Goal: Transaction & Acquisition: Purchase product/service

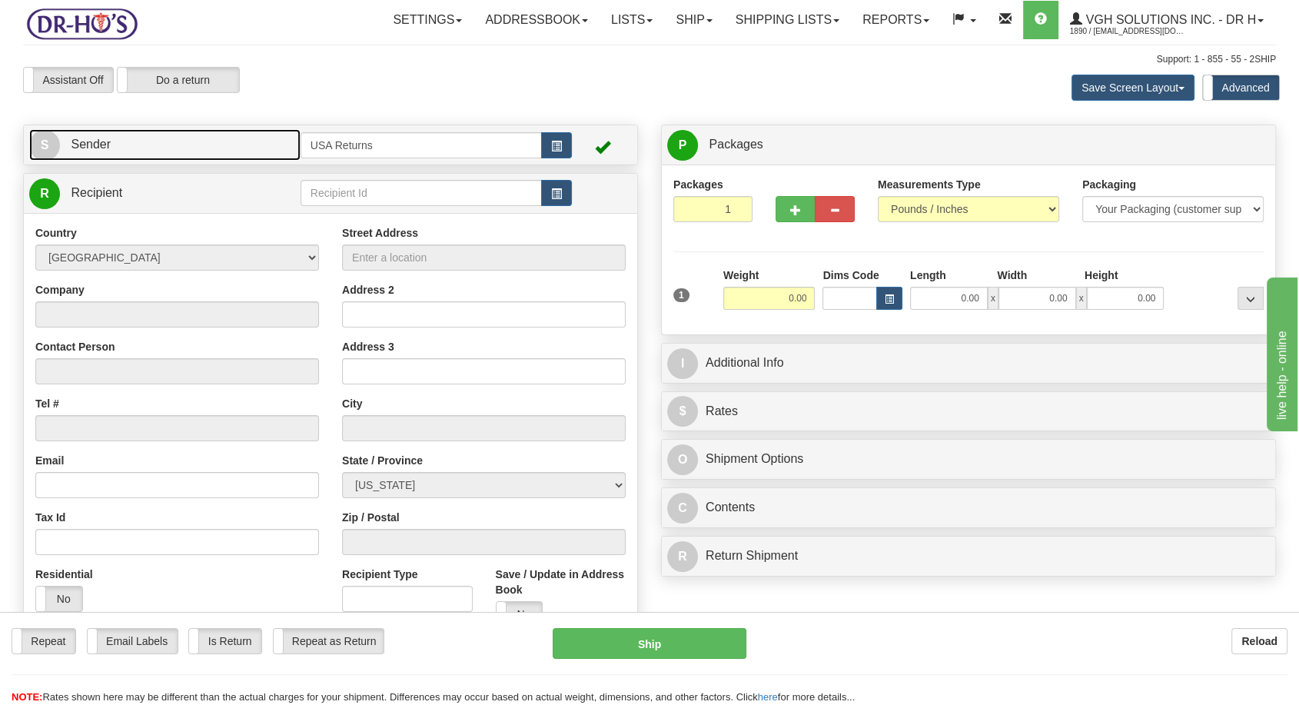
click at [37, 144] on span "S" at bounding box center [44, 145] width 31 height 31
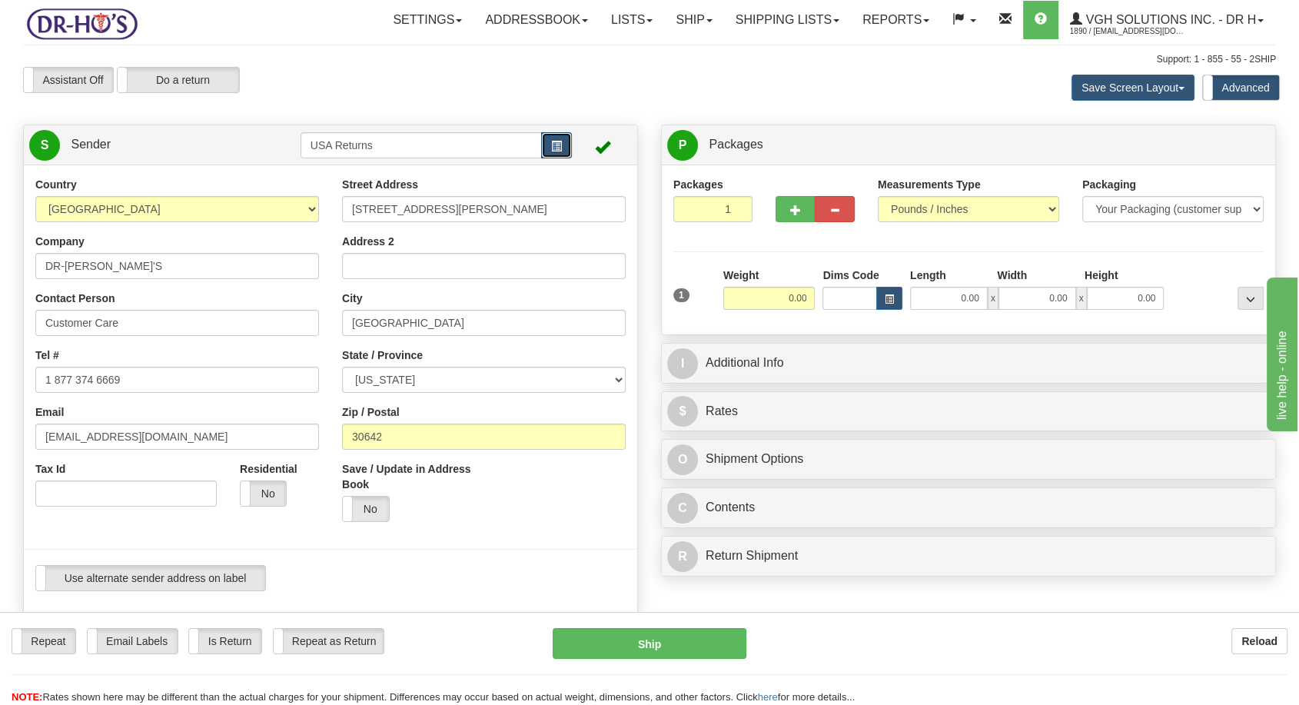
click at [553, 141] on span "button" at bounding box center [556, 146] width 11 height 10
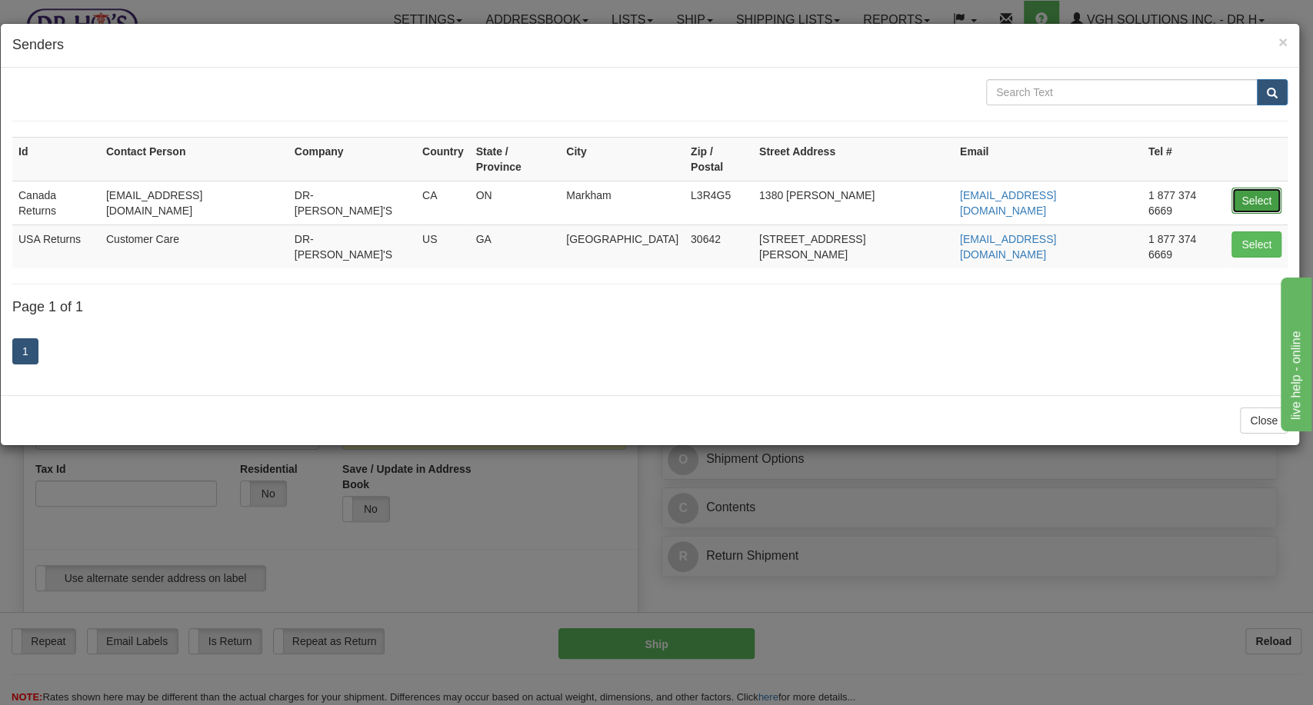
click at [1267, 188] on button "Select" at bounding box center [1256, 201] width 50 height 26
type input "Canada Returns"
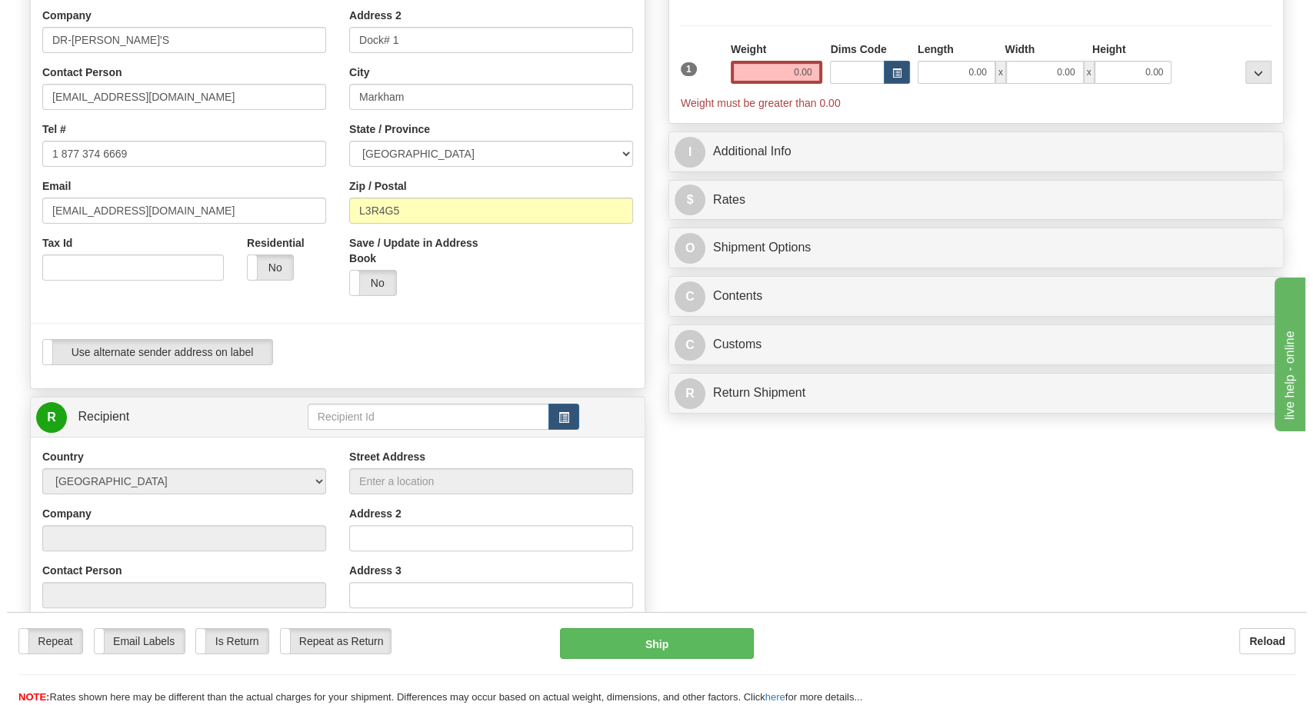
scroll to position [341, 0]
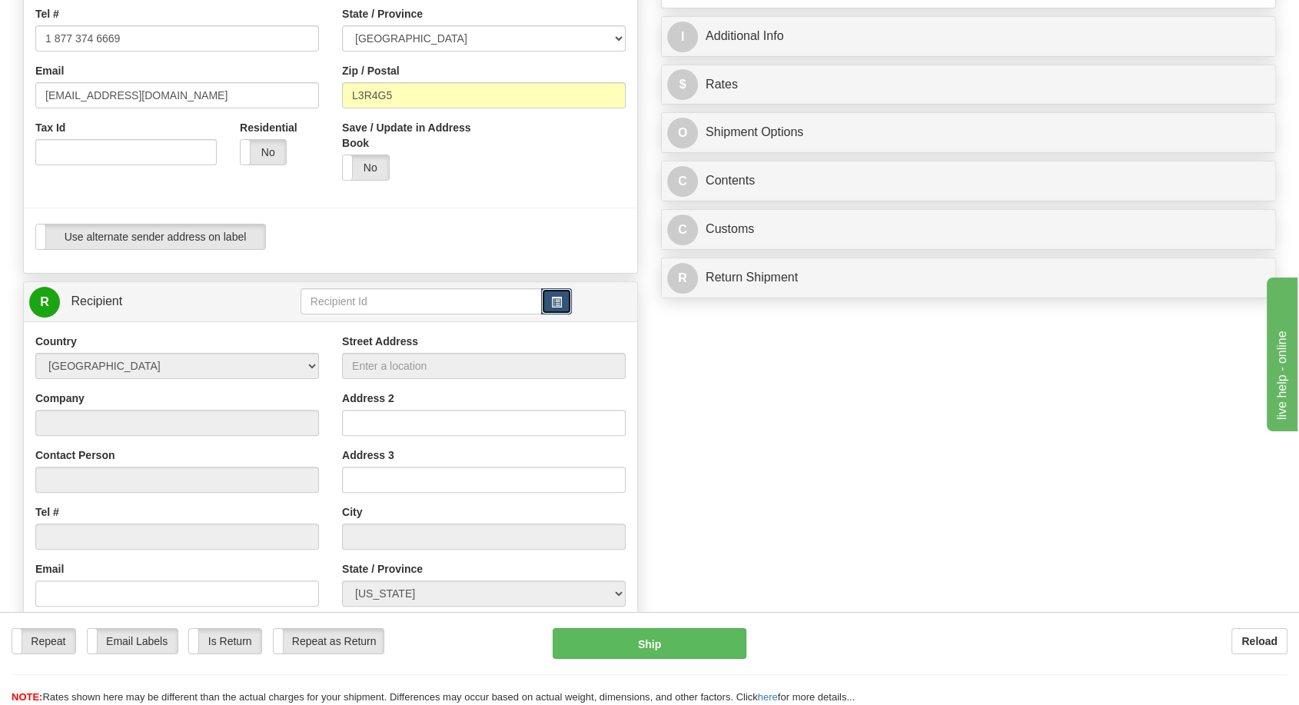
click at [565, 304] on button "button" at bounding box center [556, 301] width 31 height 26
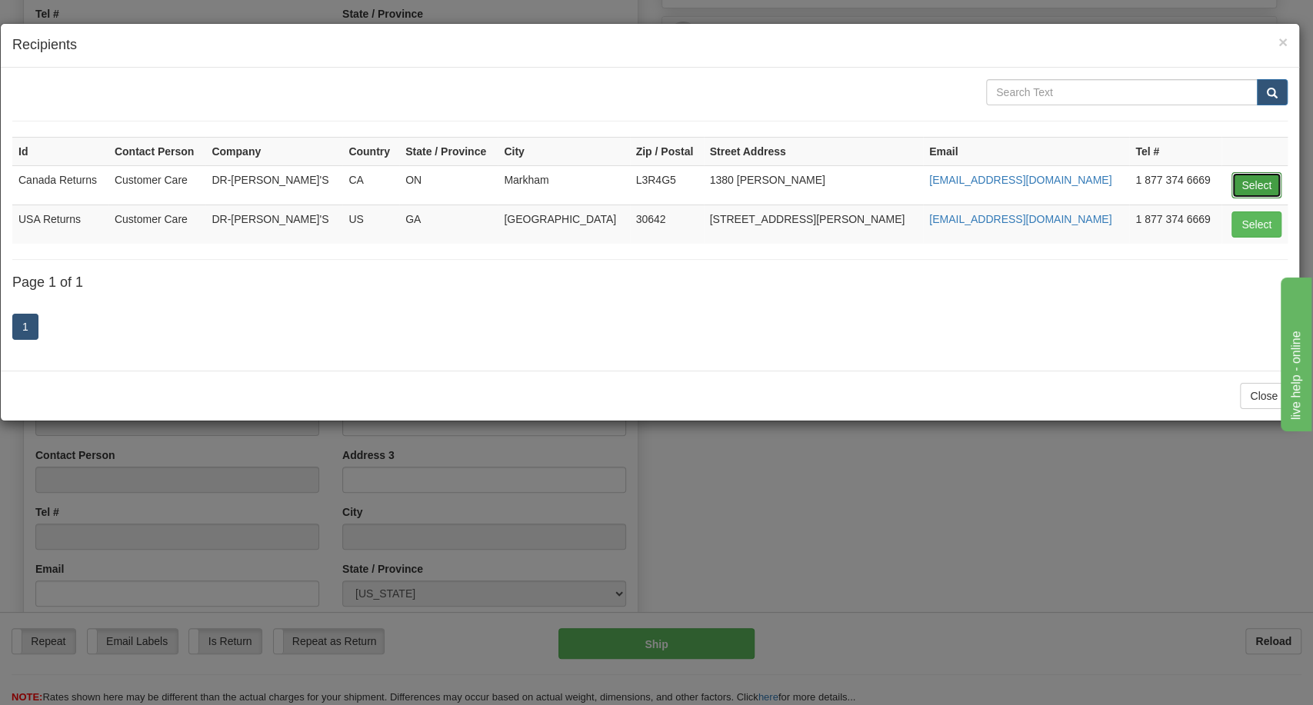
click at [1265, 181] on button "Select" at bounding box center [1256, 185] width 50 height 26
type input "Canada Returns"
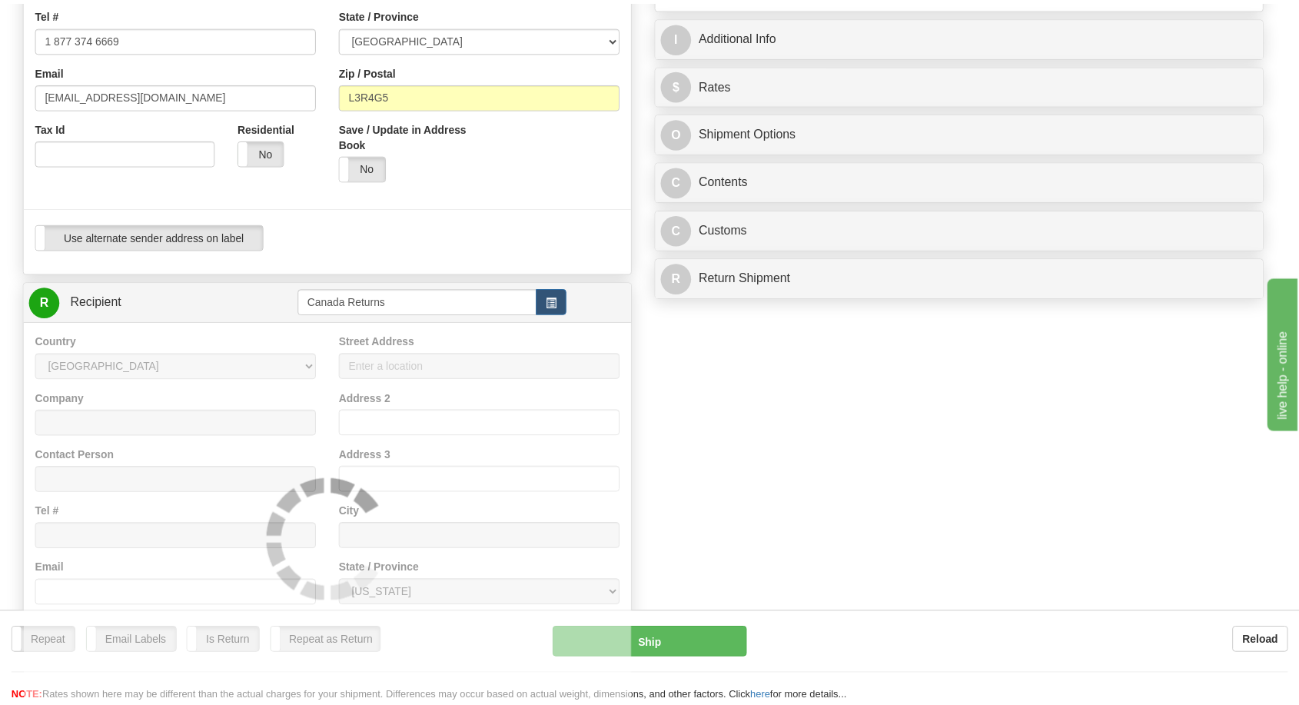
scroll to position [0, 0]
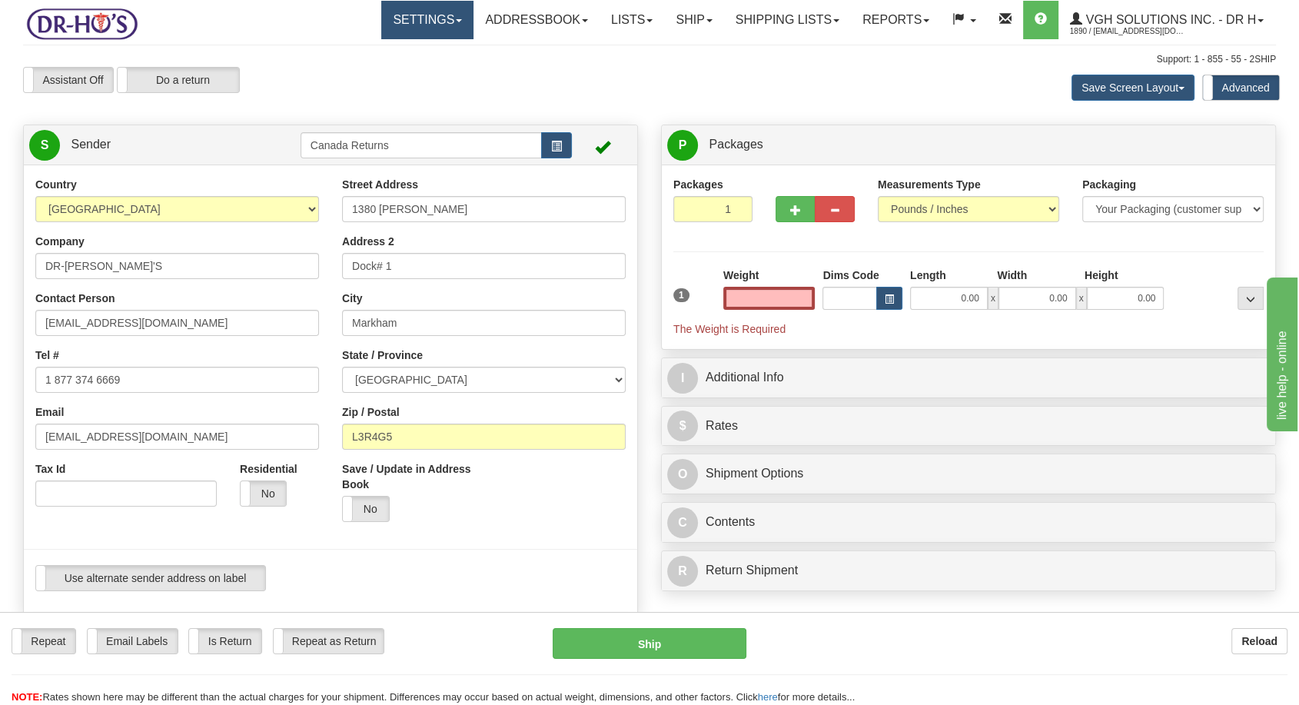
type input "0.00"
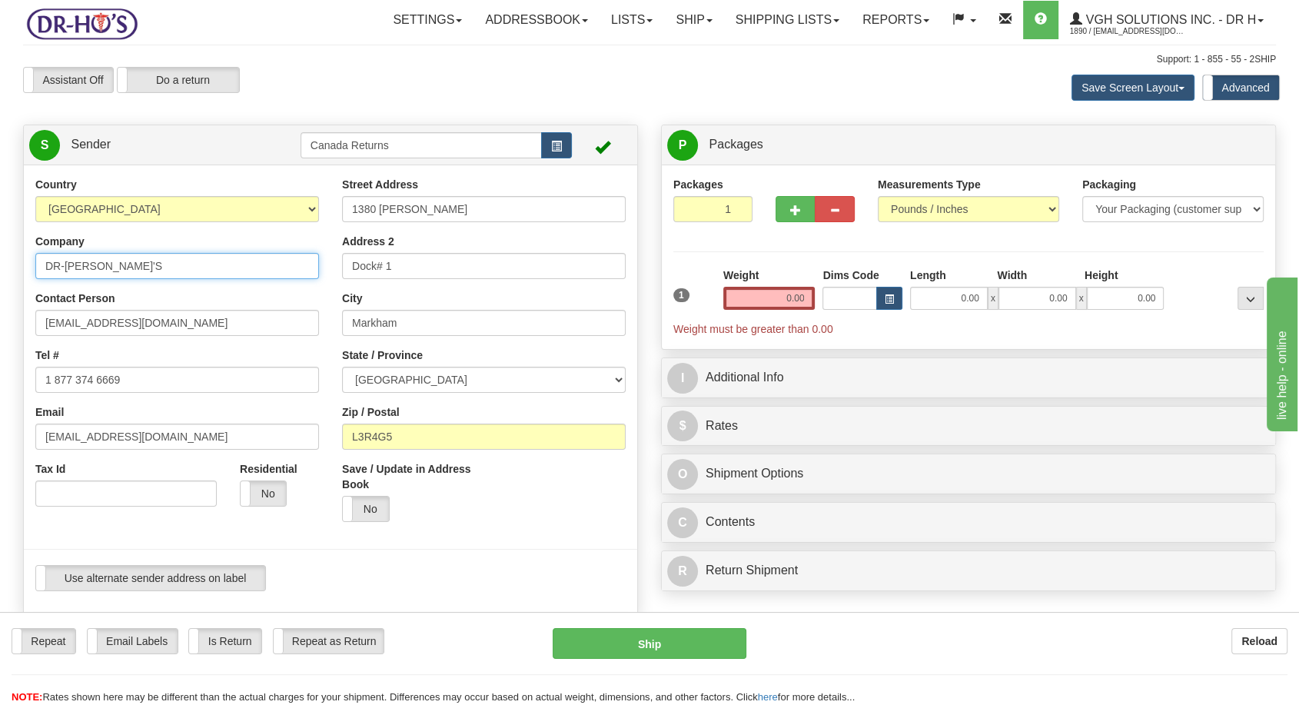
click at [118, 268] on input "DR-[PERSON_NAME]'S" at bounding box center [177, 266] width 284 height 26
paste input "[PERSON_NAME]"
type input "[PERSON_NAME]"
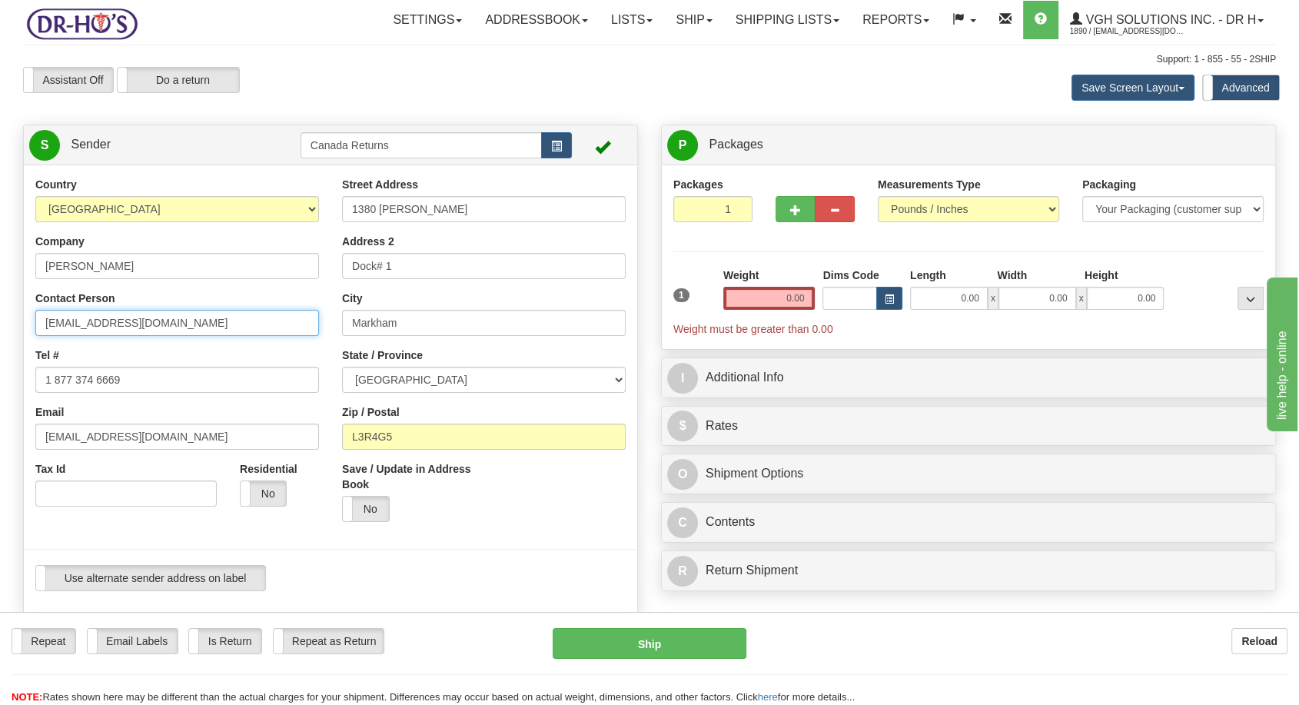
click at [100, 315] on input "[EMAIL_ADDRESS][DOMAIN_NAME]" at bounding box center [177, 323] width 284 height 26
paste input "[PERSON_NAME]"
type input "[PERSON_NAME]"
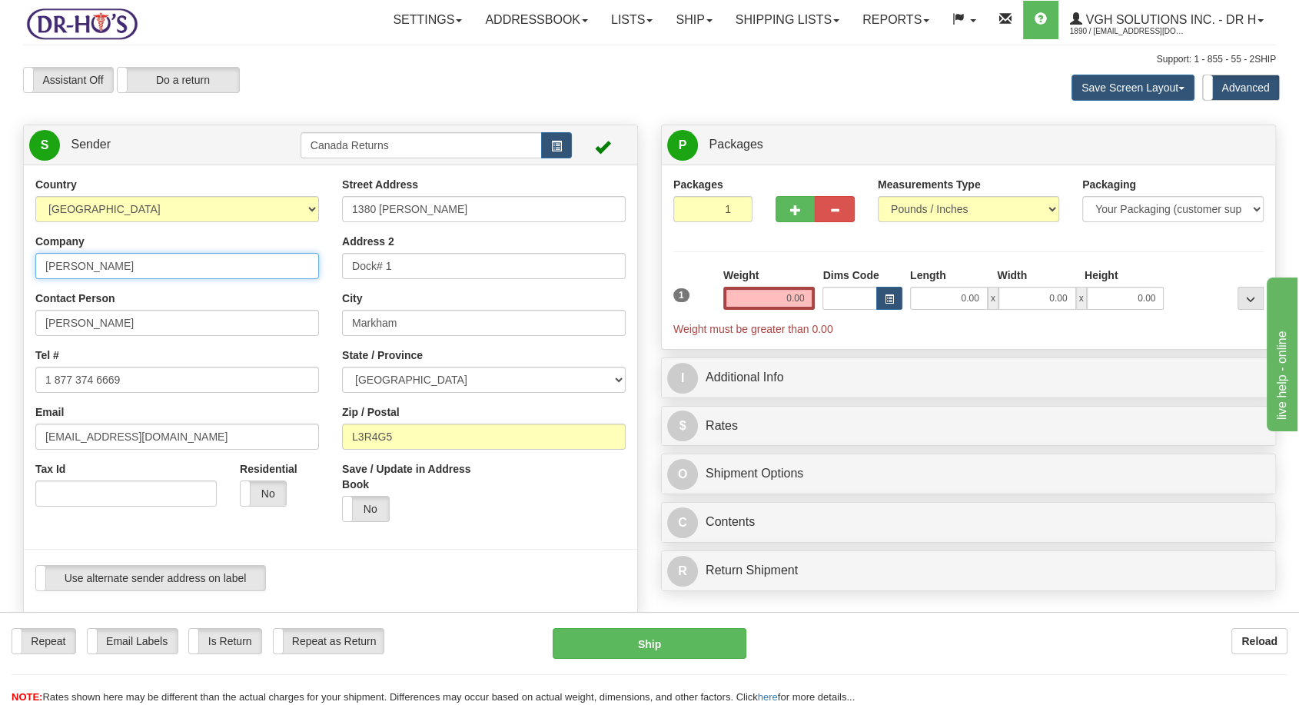
click at [51, 260] on input "[PERSON_NAME]" at bounding box center [177, 266] width 284 height 26
click at [66, 268] on input "[PERSON_NAME]" at bounding box center [177, 266] width 284 height 26
click at [70, 265] on input "[PERSON_NAME]" at bounding box center [177, 266] width 284 height 26
click at [84, 264] on input "[PERSON_NAME]" at bounding box center [177, 266] width 284 height 26
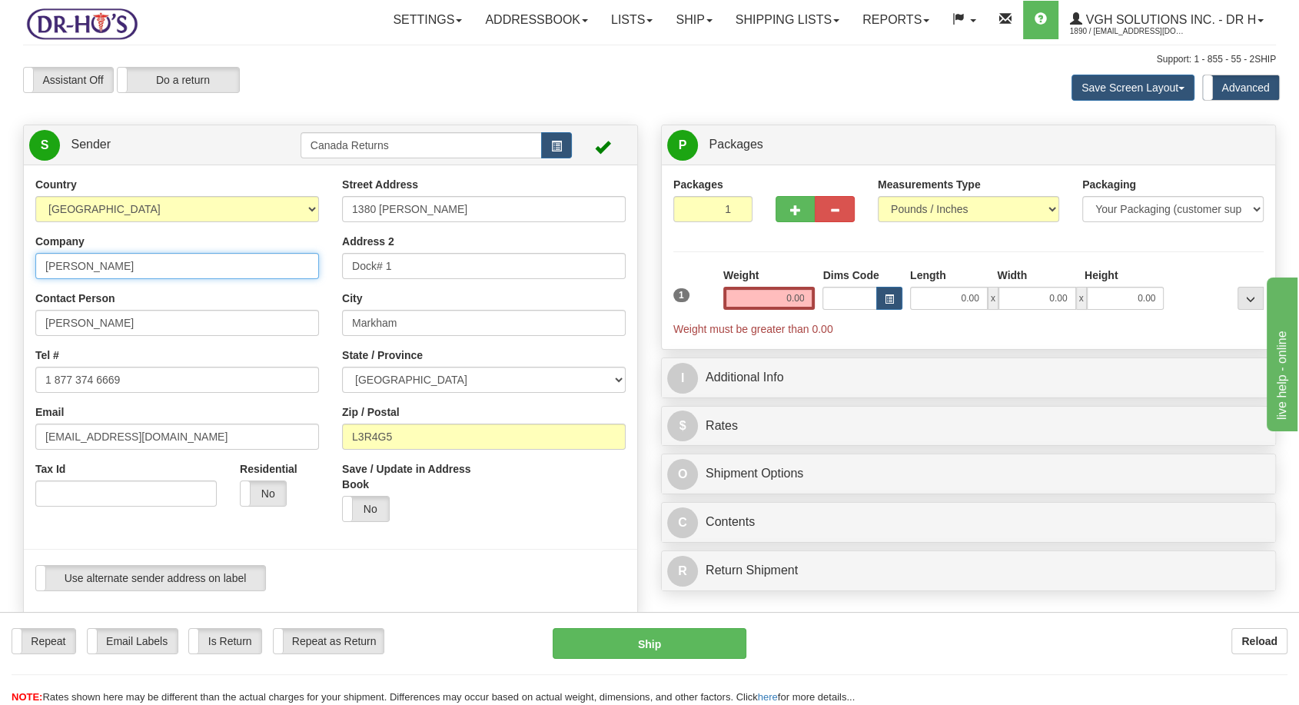
click at [84, 264] on input "[PERSON_NAME]" at bounding box center [177, 266] width 284 height 26
type input "[PERSON_NAME]"
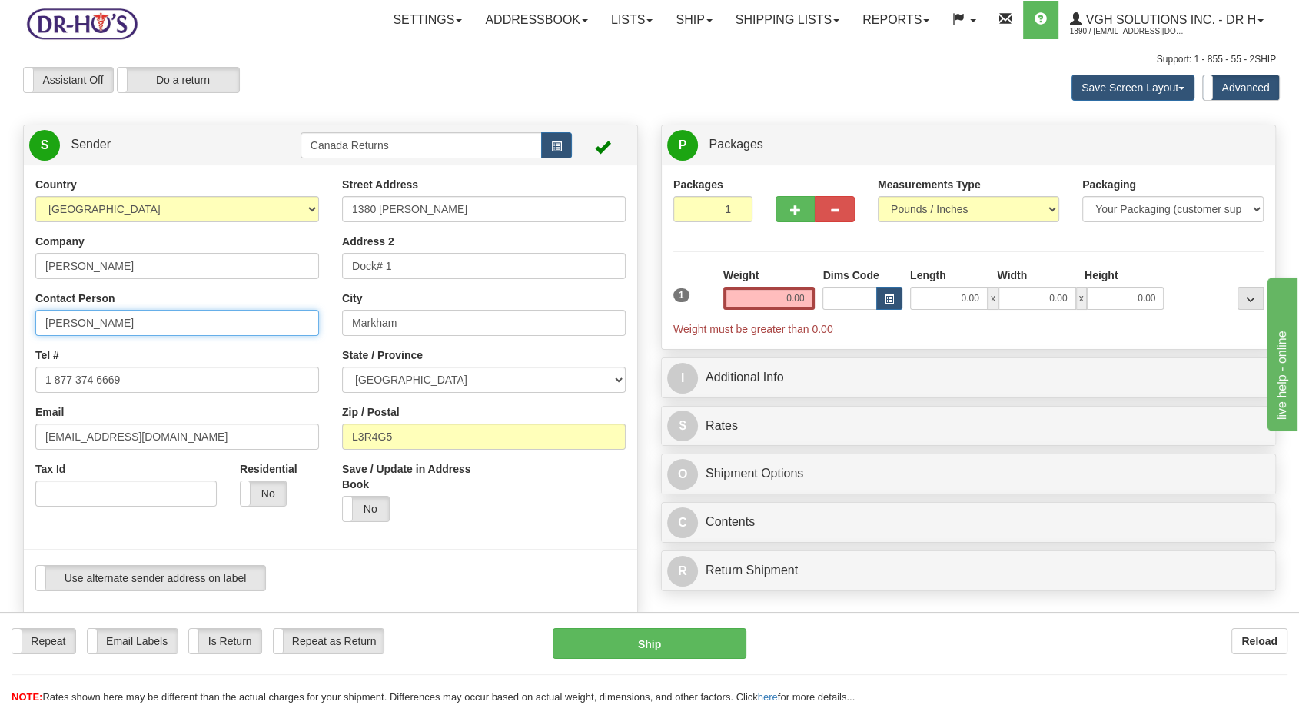
click at [77, 331] on input "[PERSON_NAME]" at bounding box center [177, 323] width 284 height 26
click at [77, 330] on input "[PERSON_NAME]" at bounding box center [177, 323] width 284 height 26
paste input "[PERSON_NAME]"
type input "[PERSON_NAME]"
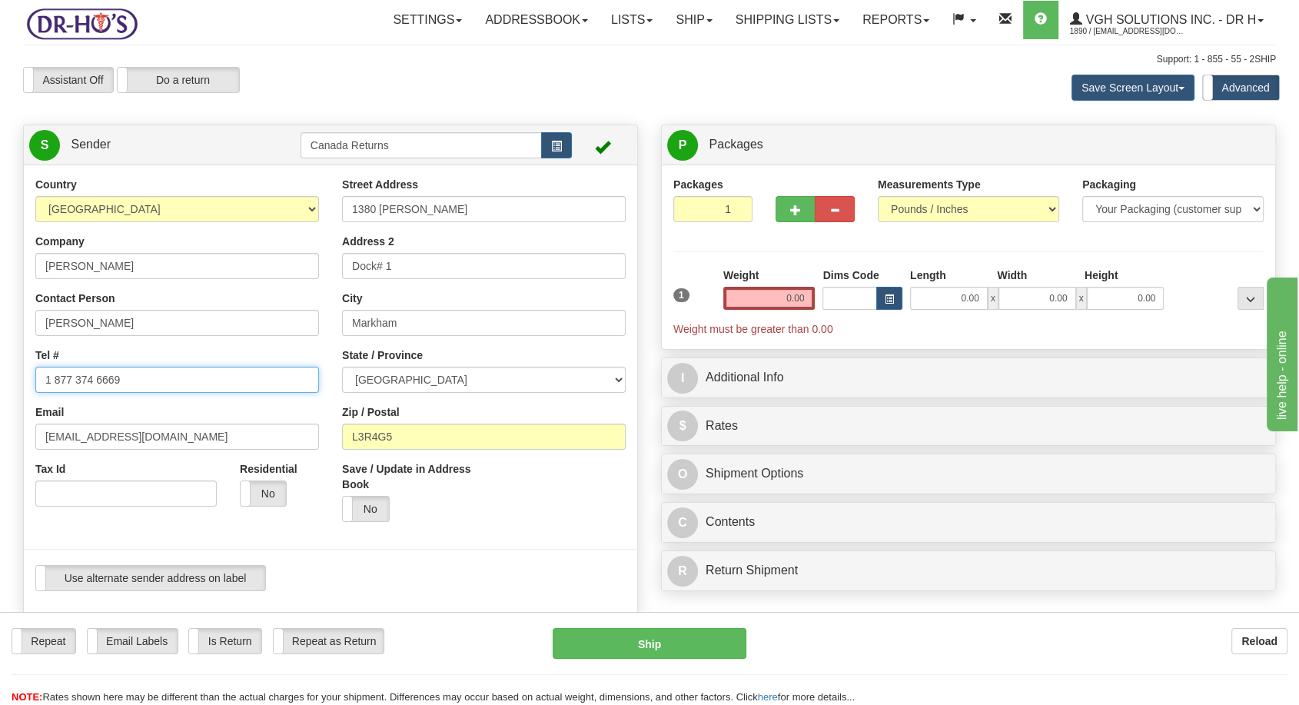
click at [65, 377] on input "1 877 374 6669" at bounding box center [177, 380] width 284 height 26
paste input "[PHONE_NUMBER]"
type input "[PHONE_NUMBER]"
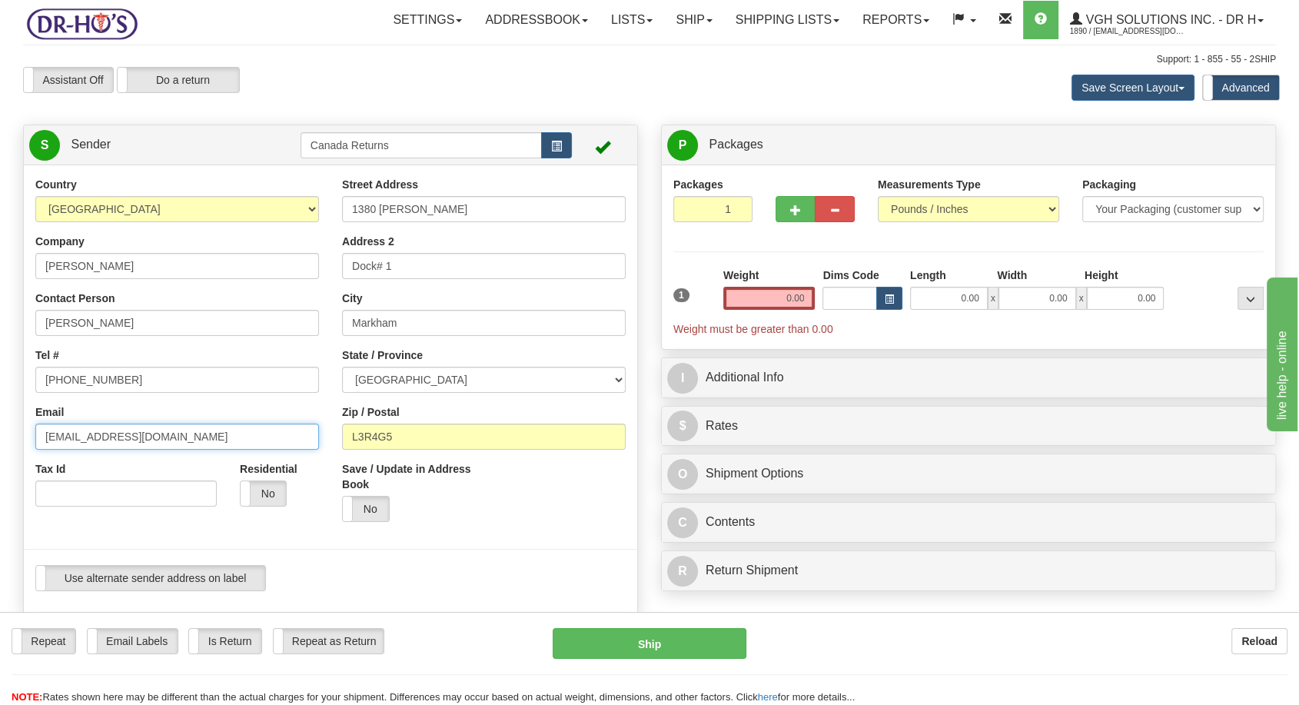
click at [117, 440] on input "[EMAIL_ADDRESS][DOMAIN_NAME]" at bounding box center [177, 437] width 284 height 26
paste input "[EMAIL_ADDRESS]"
type input "[EMAIL_ADDRESS][DOMAIN_NAME]"
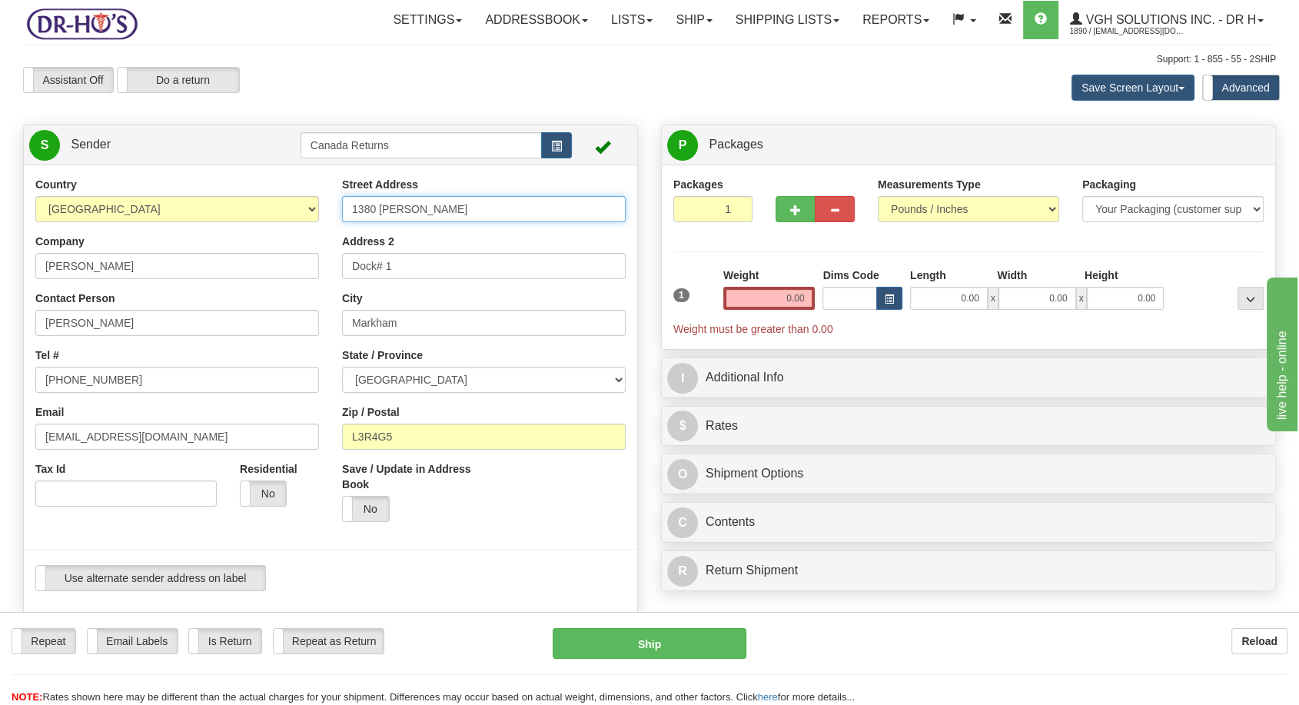
click at [397, 208] on input "1380 [PERSON_NAME]" at bounding box center [484, 209] width 284 height 26
paste input "6 Drysdale Dr"
type input "16 Drysdale Dr"
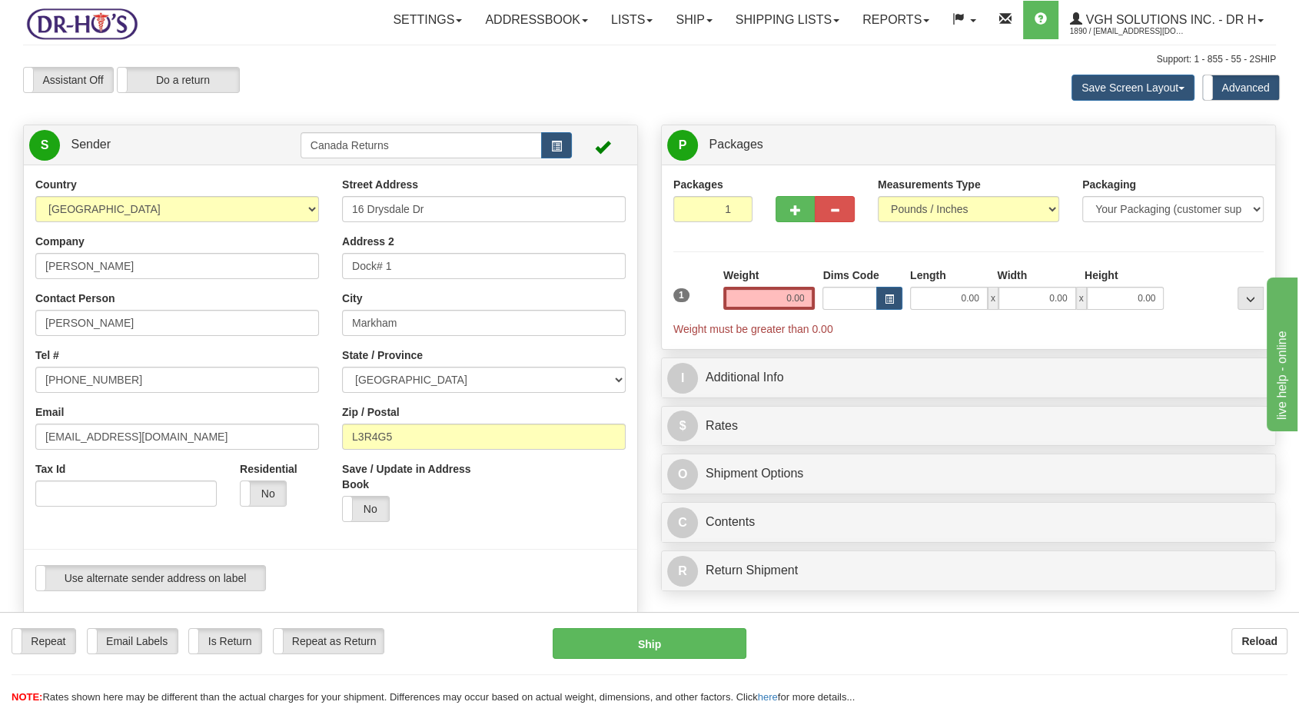
click at [388, 281] on div "Street Address [STREET_ADDRESS] Address 2 Dock# 1 City [GEOGRAPHIC_DATA] State …" at bounding box center [484, 355] width 307 height 357
click at [388, 271] on input "Dock# 1" at bounding box center [484, 266] width 284 height 26
paste input "Elmvale"
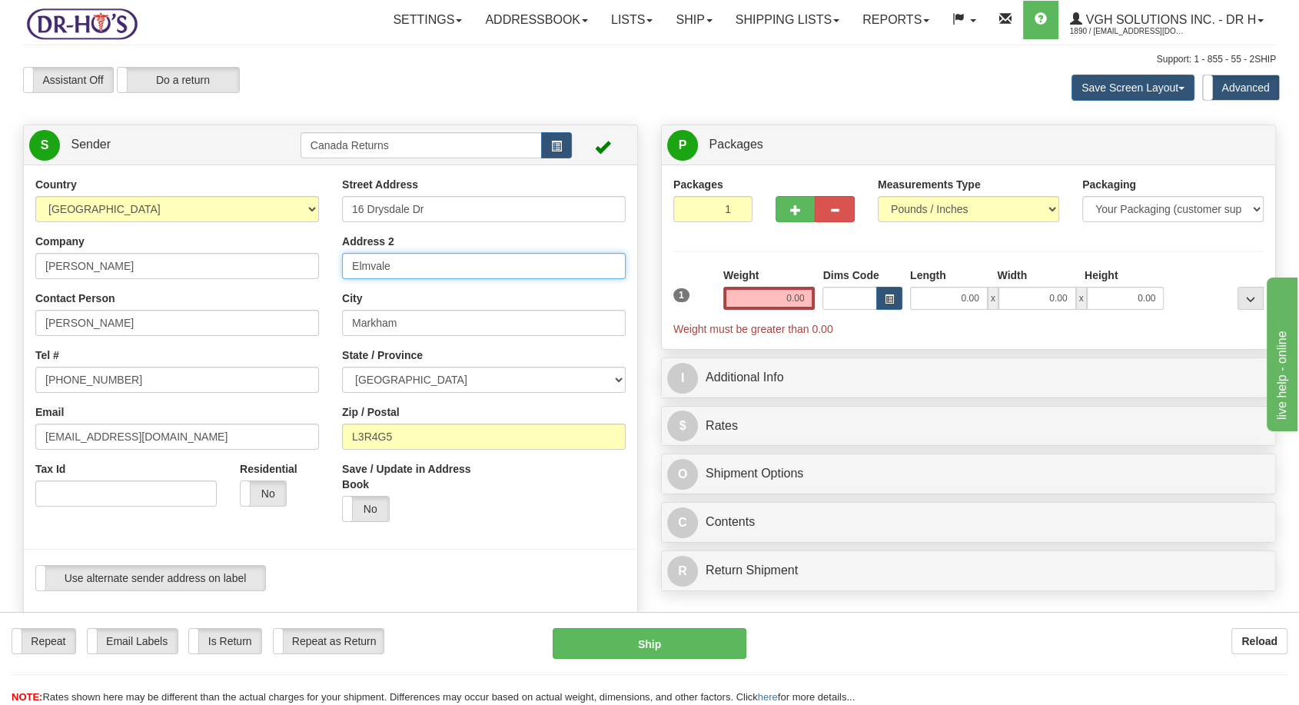
type input "Dock# 1"
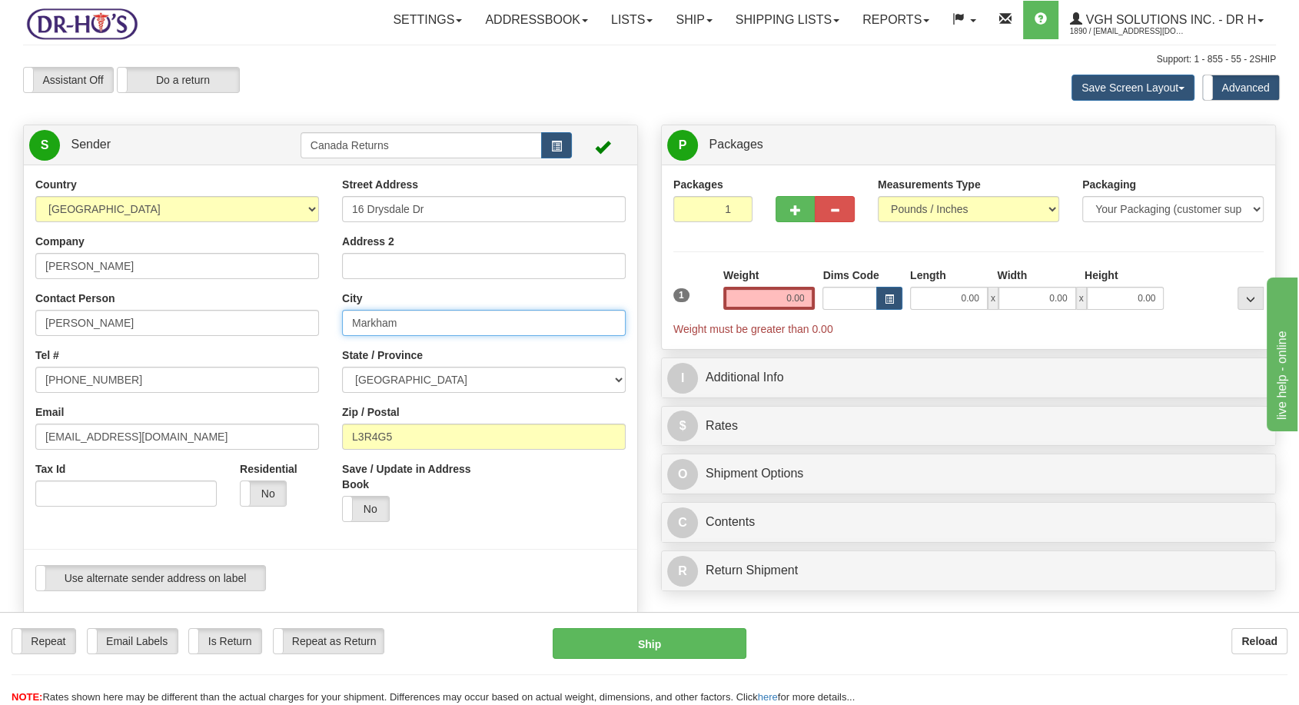
click at [359, 315] on input "Markham" at bounding box center [484, 323] width 284 height 26
paste input "Elmvale"
type input "Elmvale"
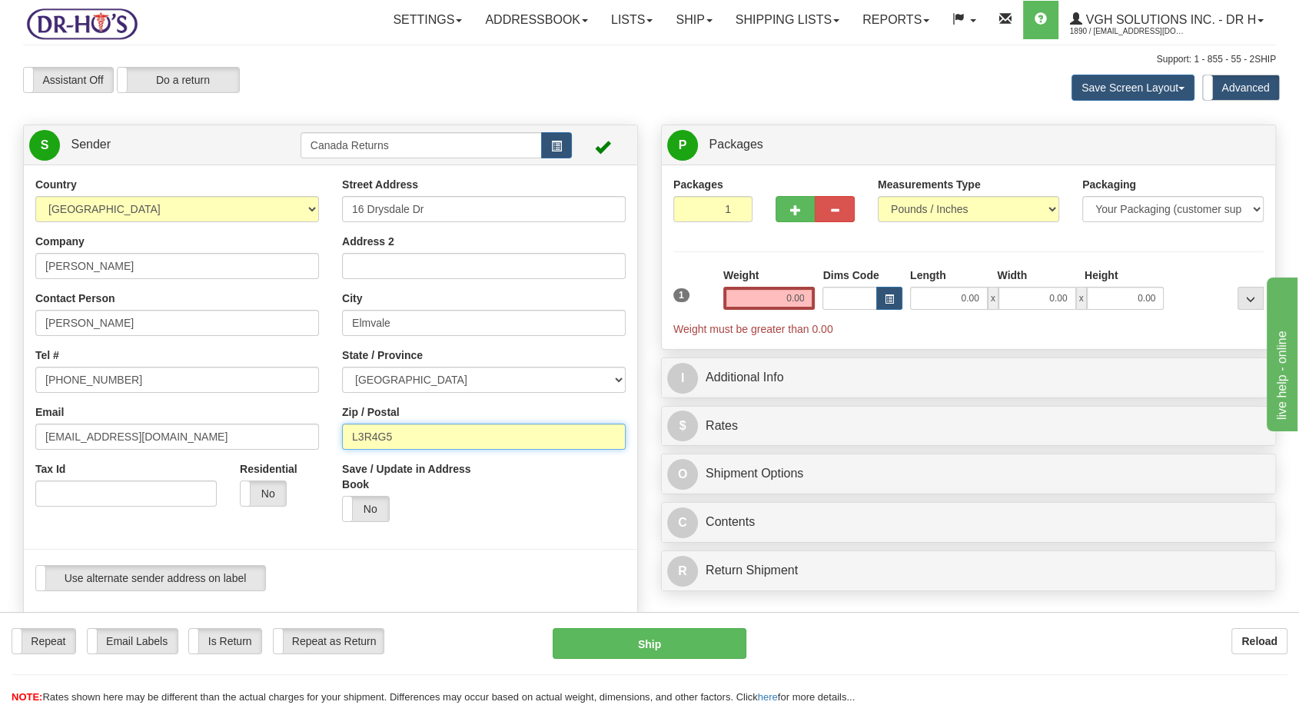
click at [387, 433] on input "L3R4G5" at bounding box center [484, 437] width 284 height 26
paste input "L0L1P0"
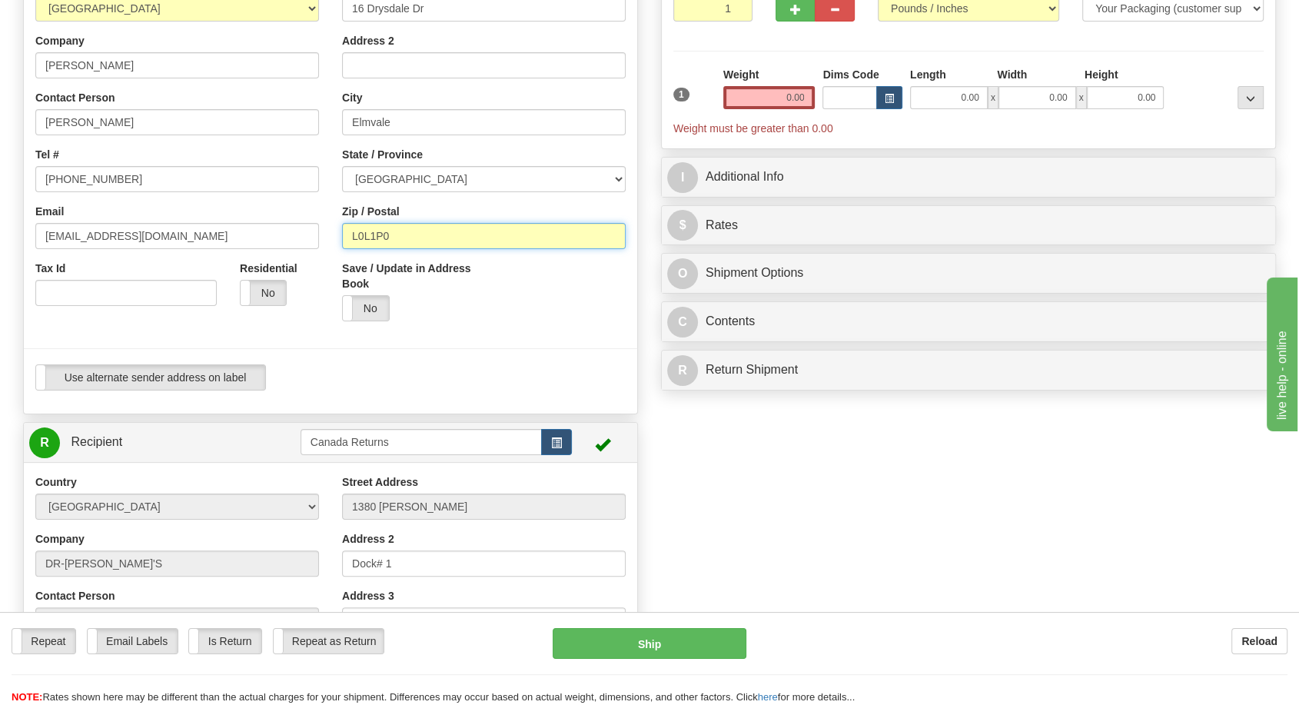
scroll to position [256, 0]
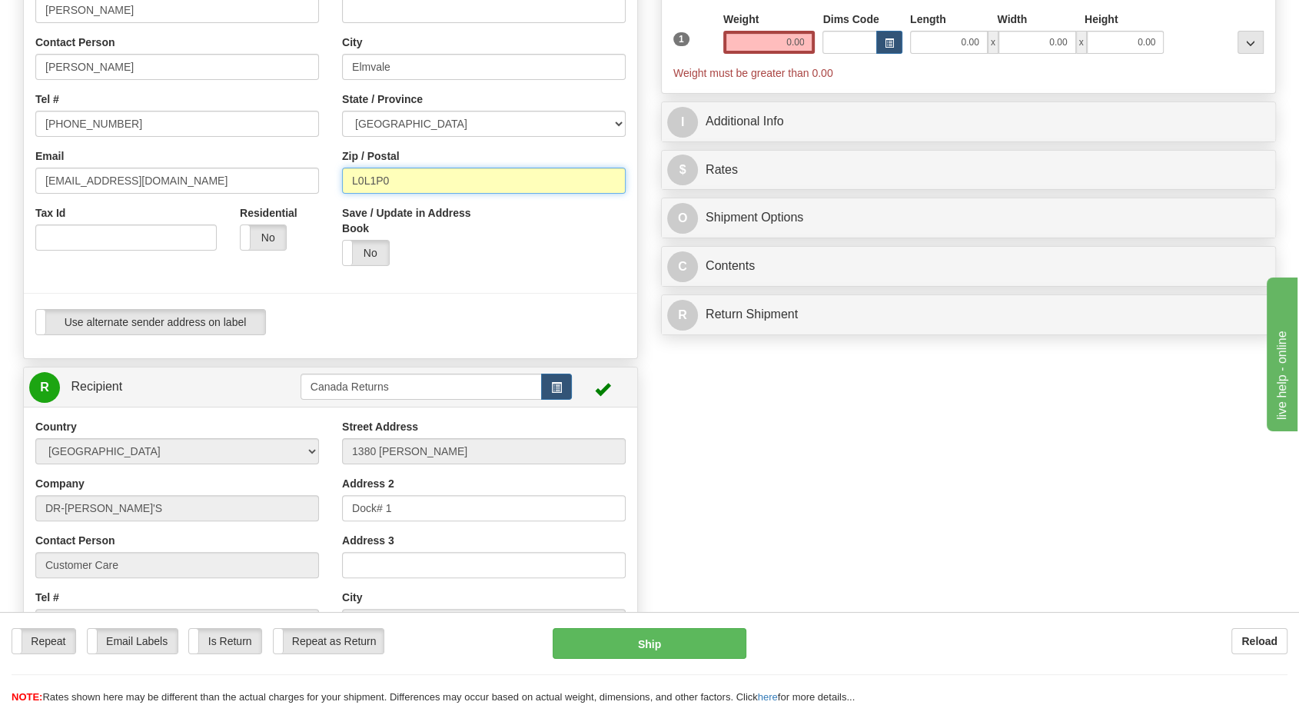
type input "L0L1P0"
click at [930, 518] on div "Create a label for the return Create Pickup Without Label S" at bounding box center [650, 409] width 1276 height 1080
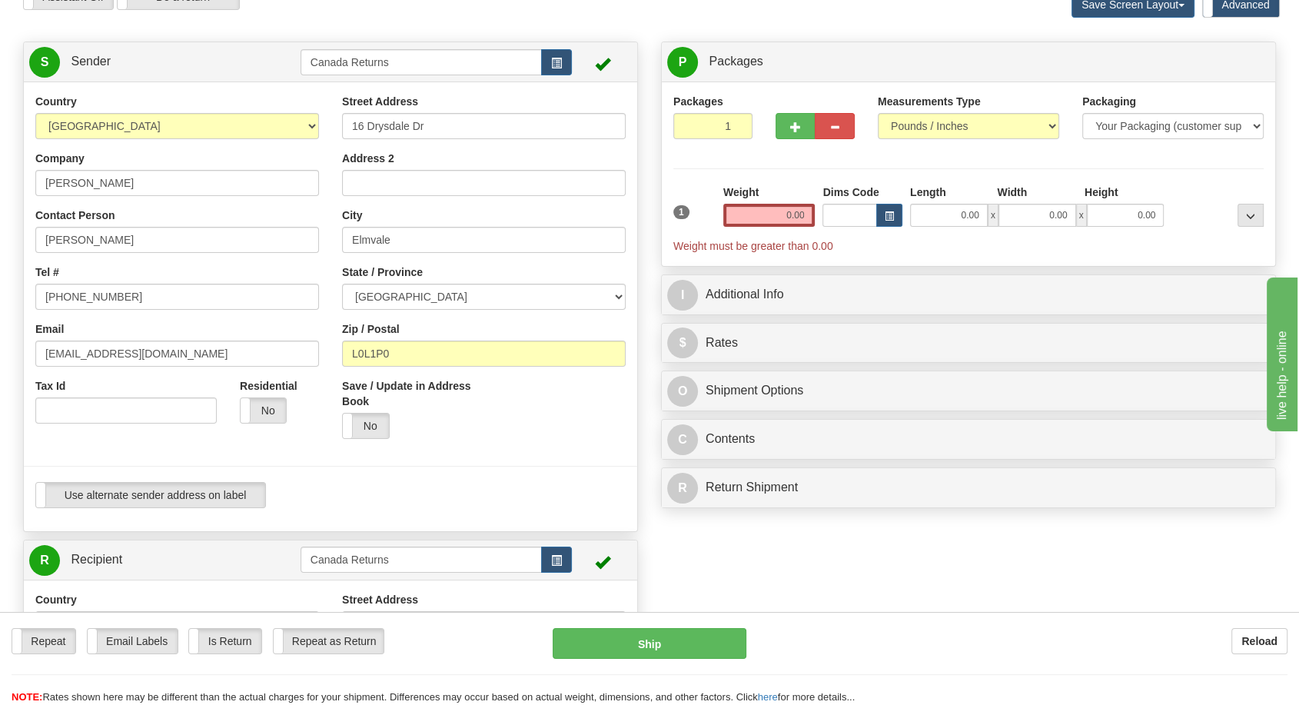
scroll to position [0, 0]
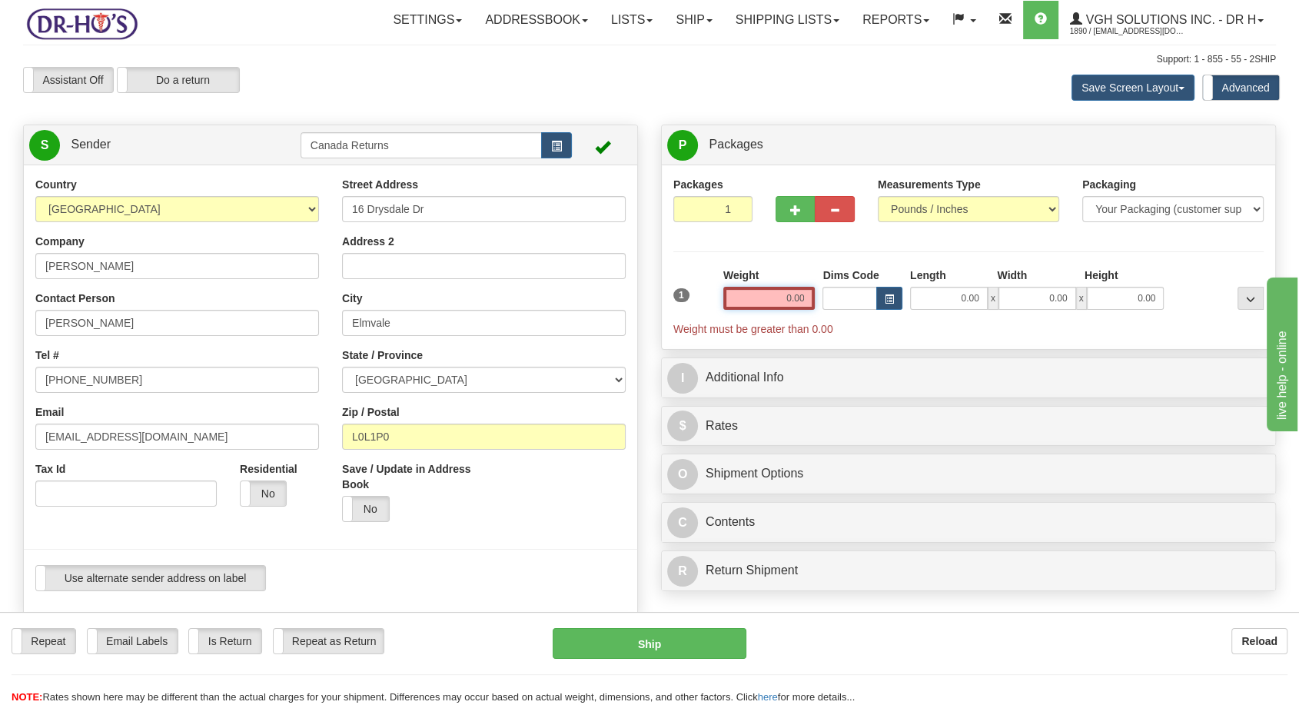
click at [782, 299] on input "0.00" at bounding box center [770, 298] width 92 height 23
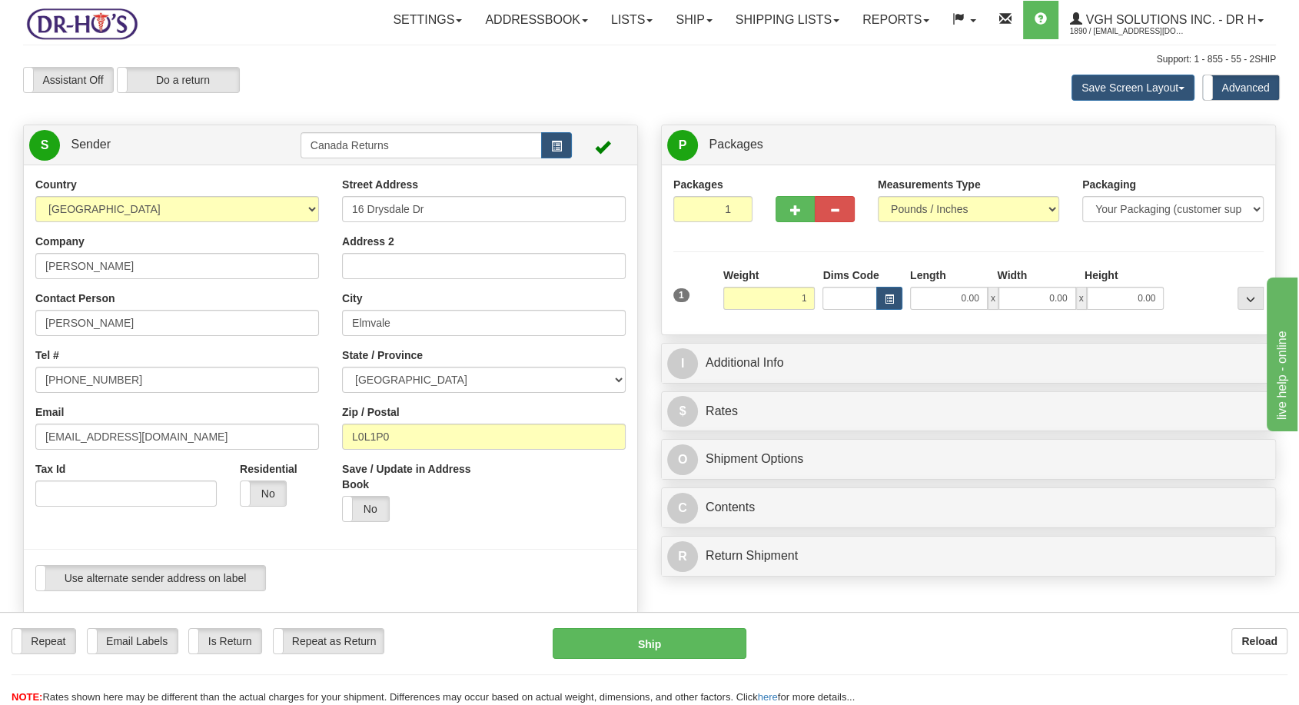
type input "1.00"
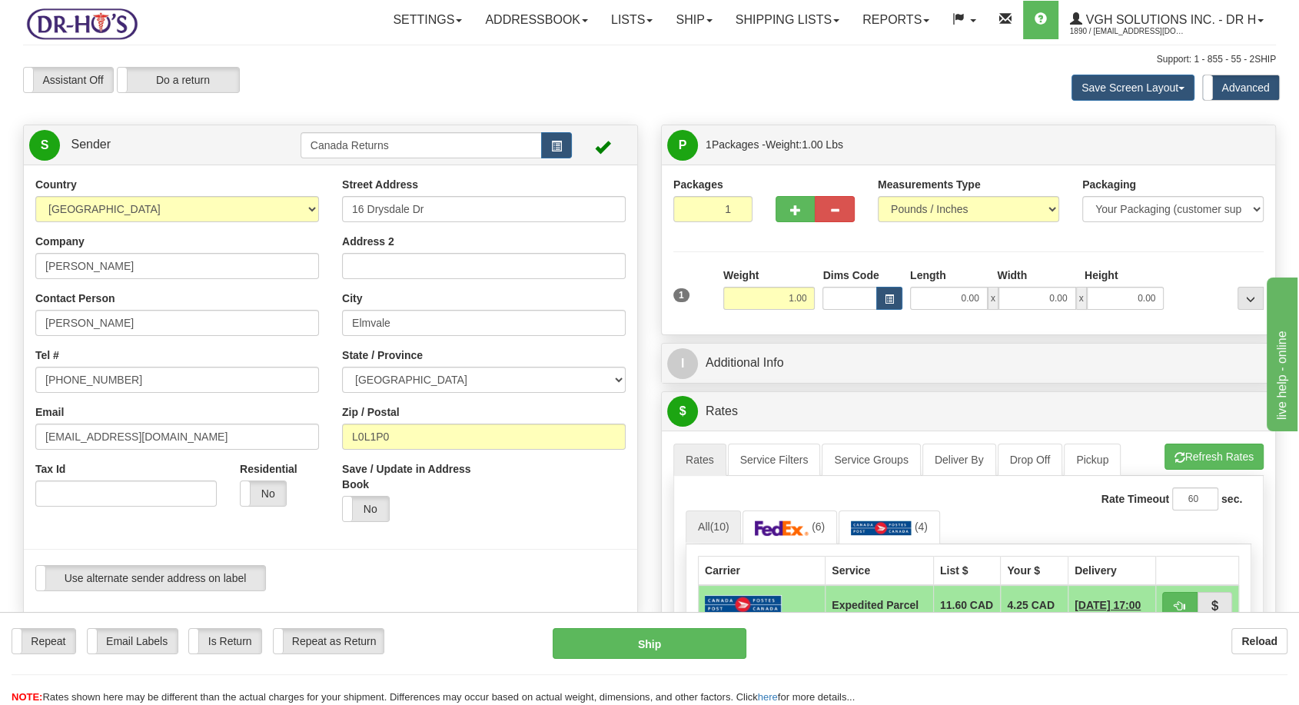
scroll to position [171, 0]
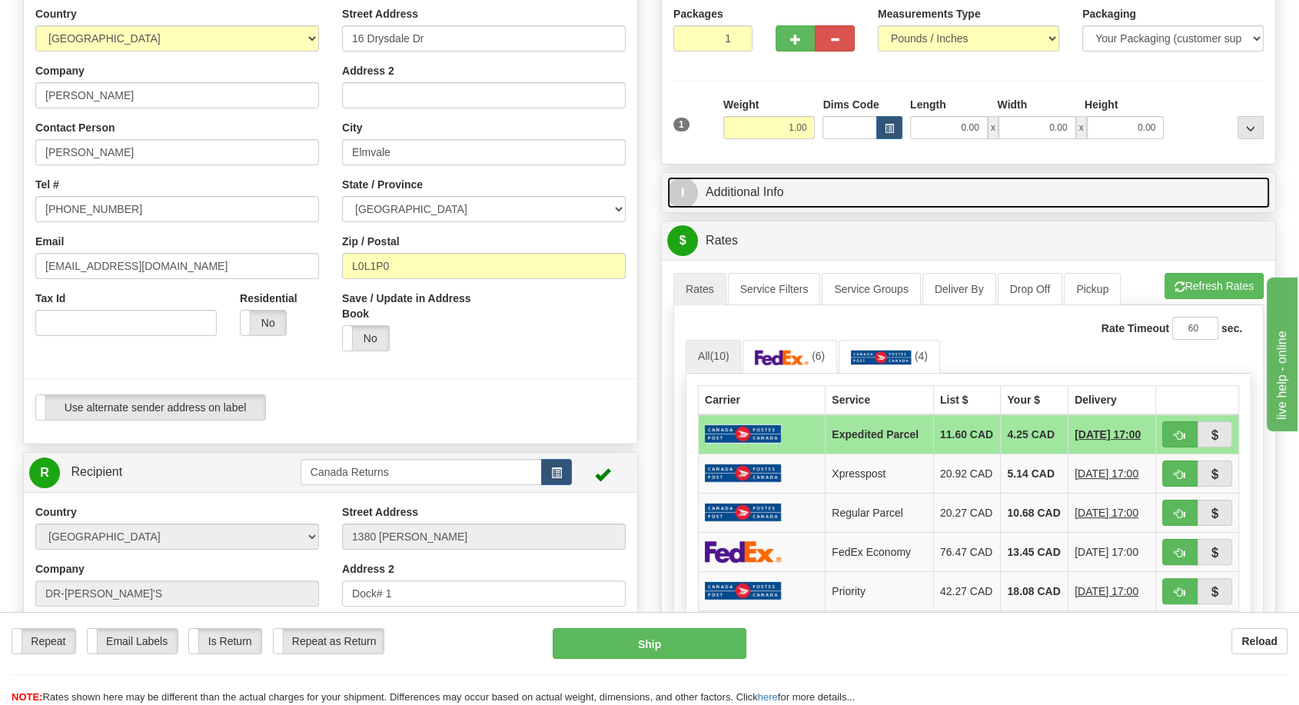
click at [740, 182] on link "I Additional Info" at bounding box center [968, 193] width 603 height 32
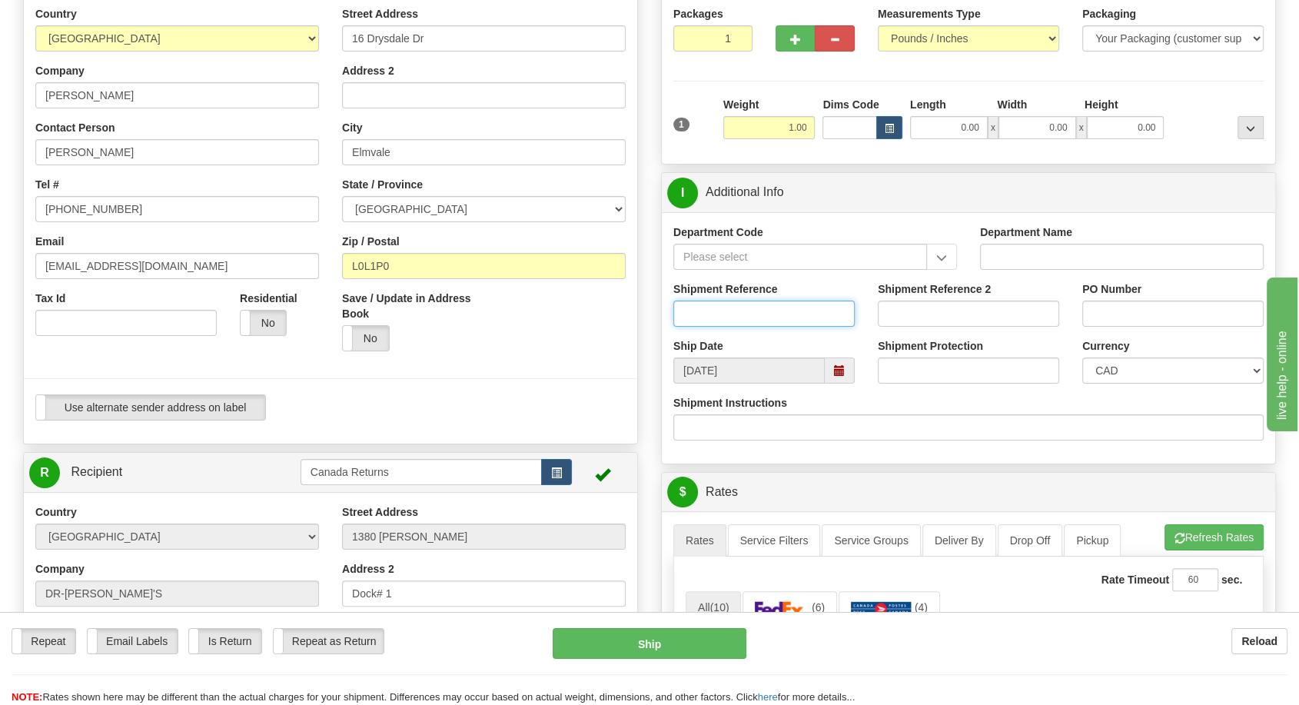
click at [720, 304] on input "Shipment Reference" at bounding box center [764, 314] width 181 height 26
paste input "1207907"
click at [842, 372] on span at bounding box center [839, 370] width 11 height 11
type input "1207907"
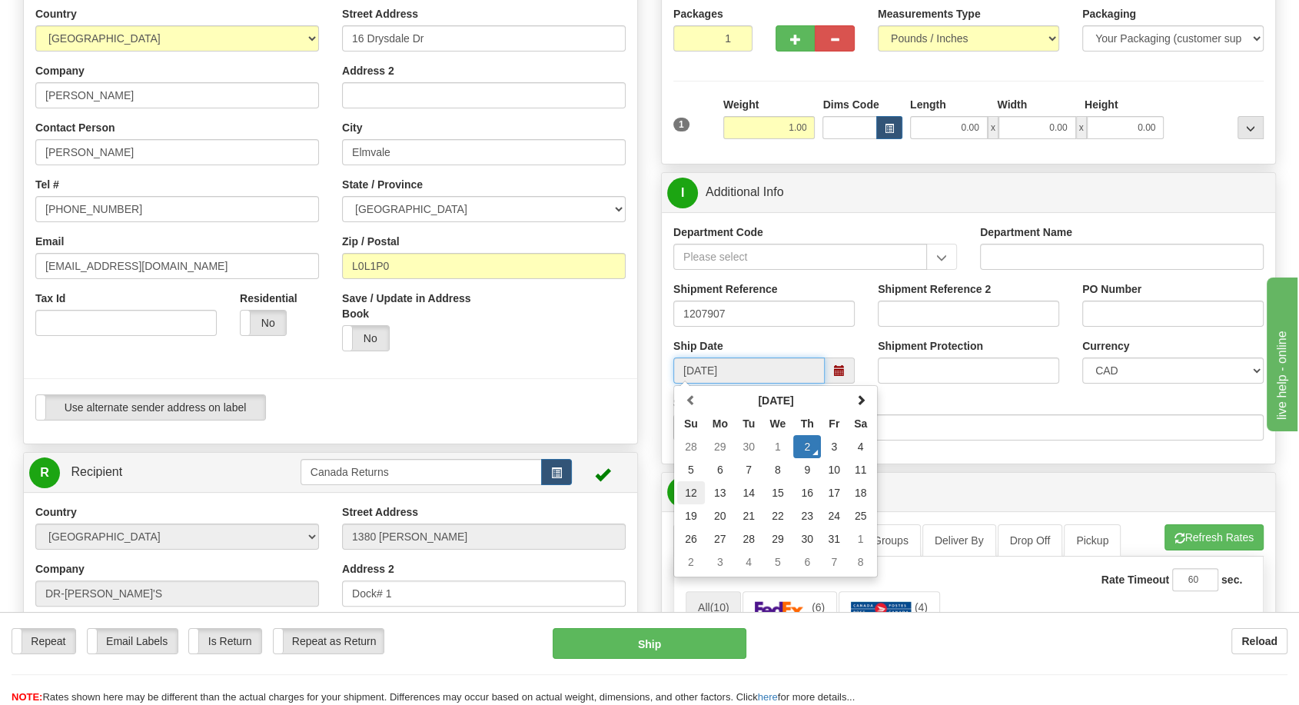
click at [695, 488] on td "12" at bounding box center [691, 492] width 28 height 23
type input "[DATE]"
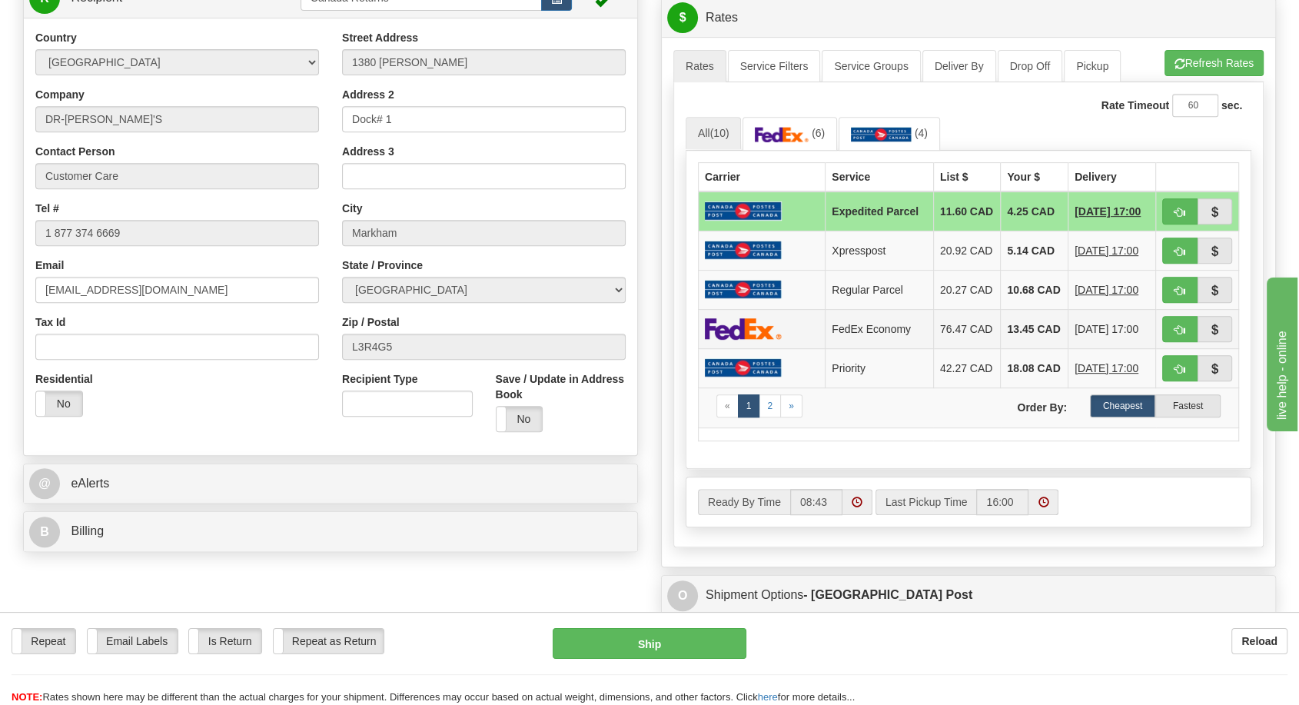
scroll to position [683, 0]
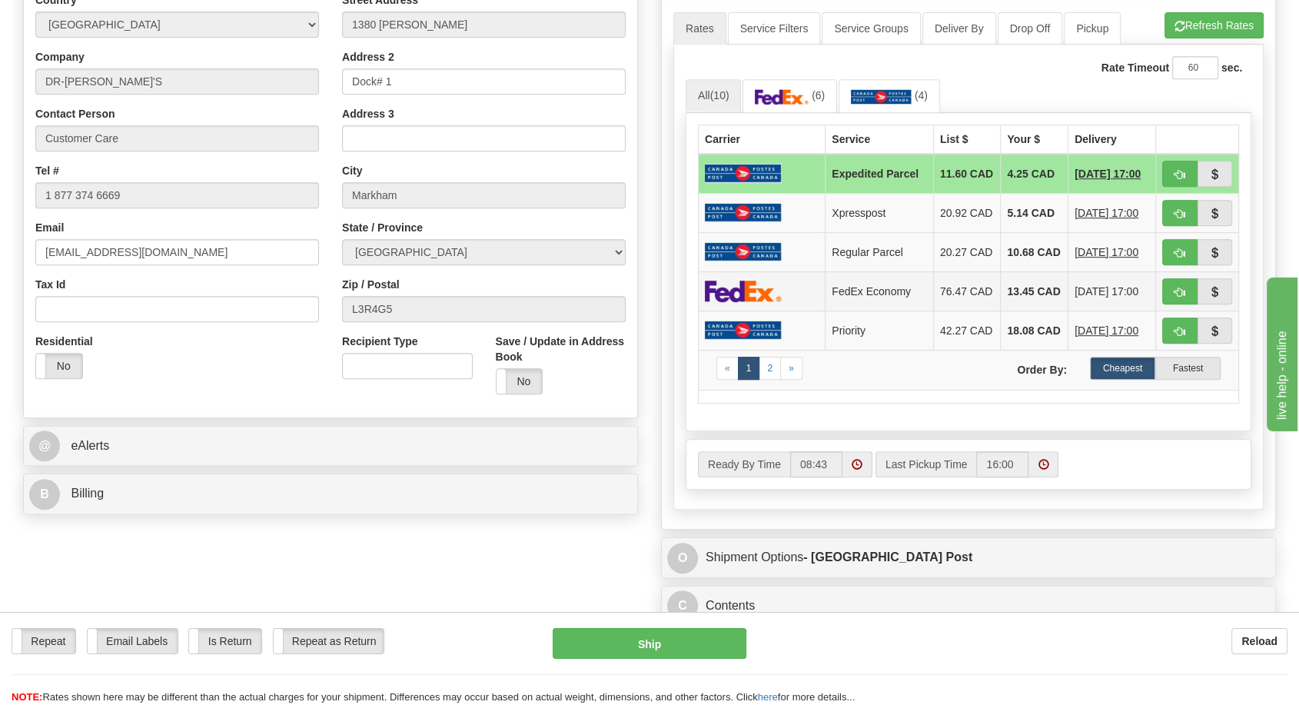
click at [865, 301] on td "FedEx Economy" at bounding box center [880, 290] width 108 height 39
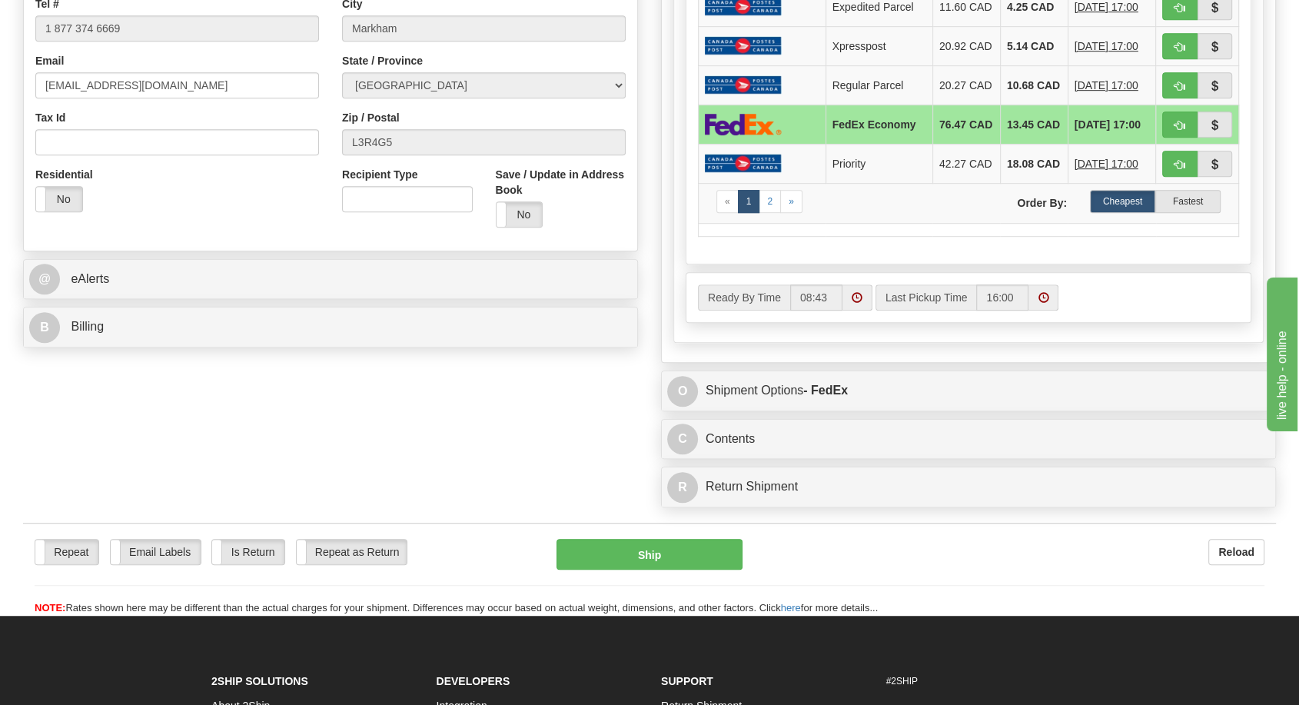
scroll to position [854, 0]
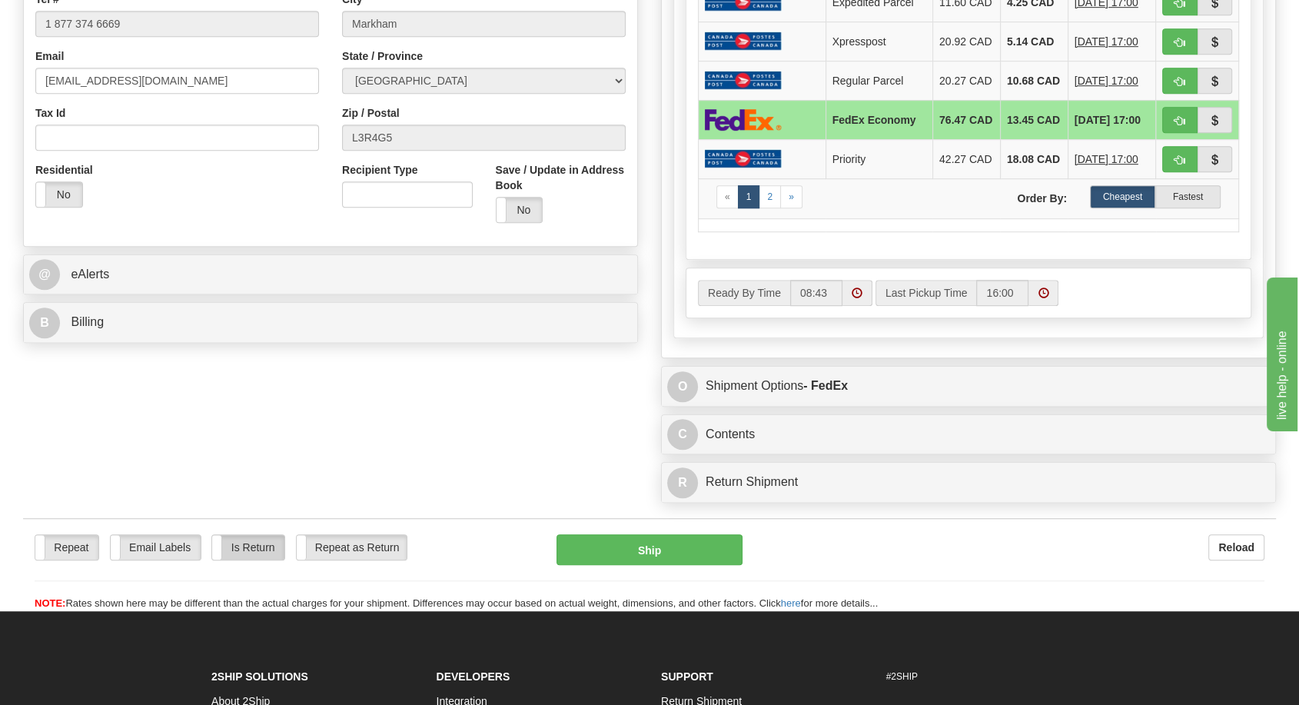
click at [246, 560] on label "Is Return" at bounding box center [248, 547] width 72 height 25
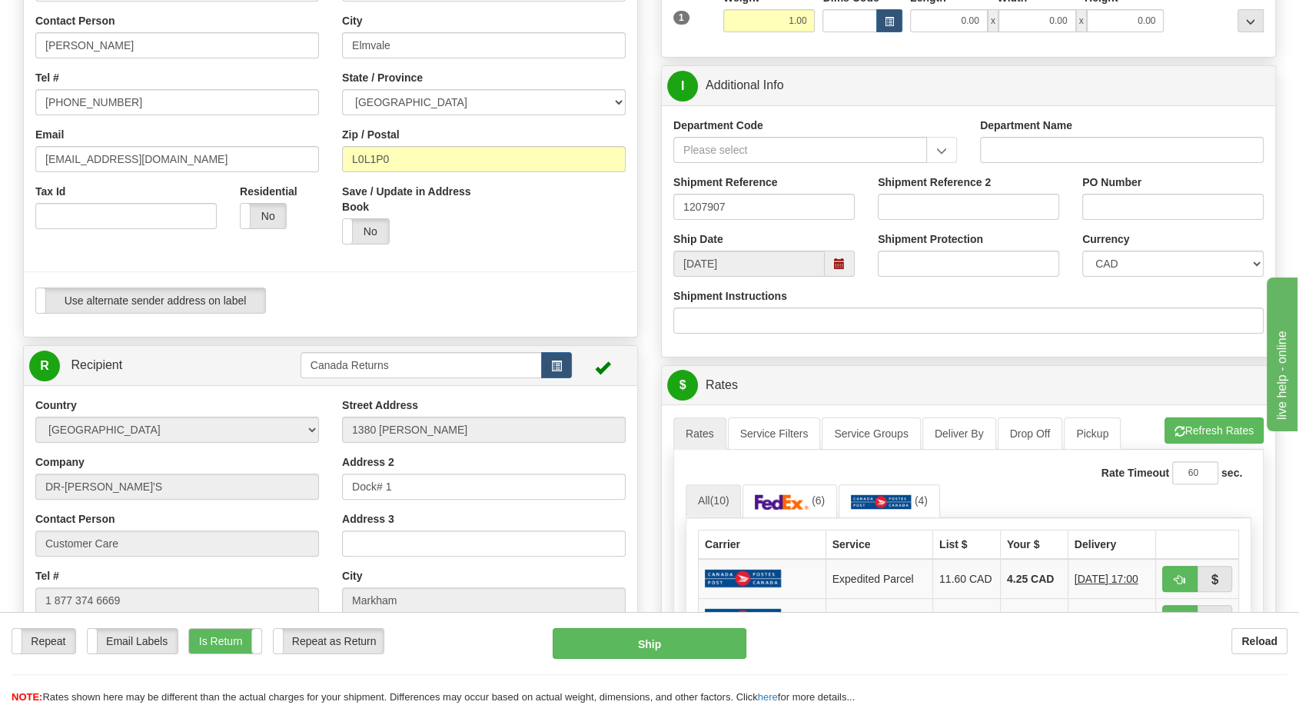
scroll to position [85, 0]
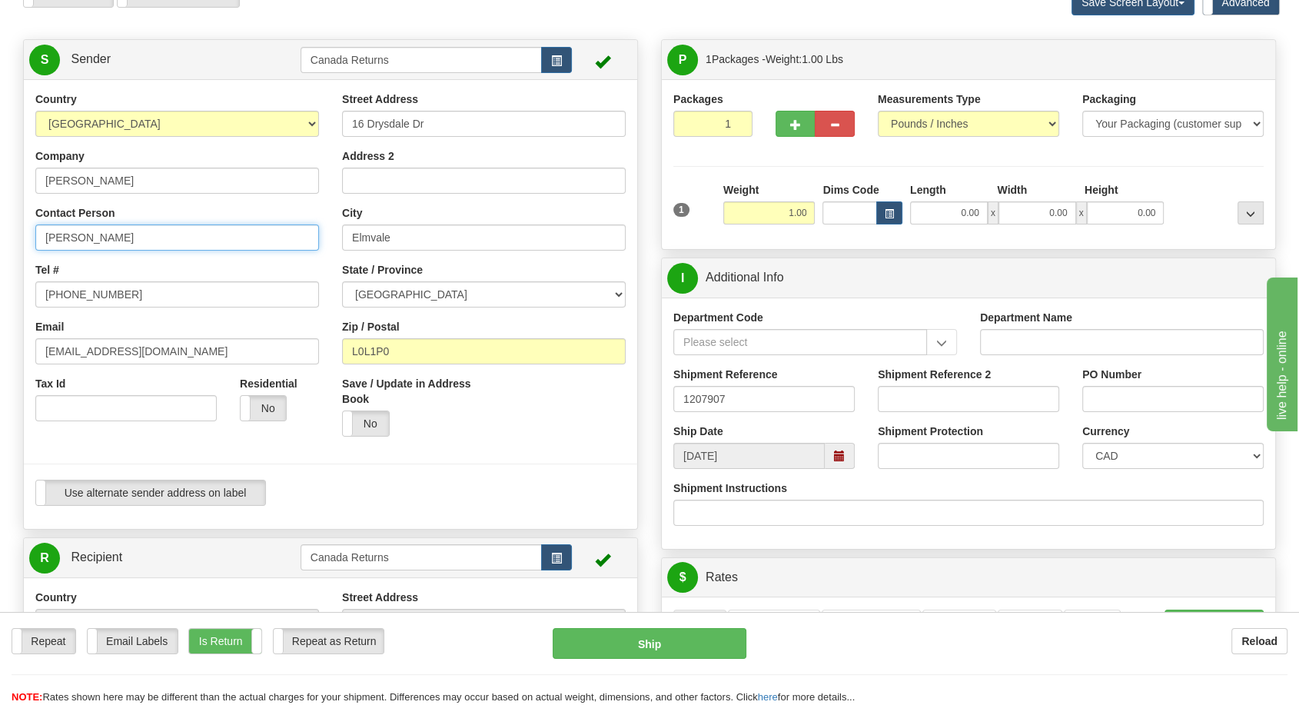
click at [82, 237] on input "[PERSON_NAME]" at bounding box center [177, 238] width 284 height 26
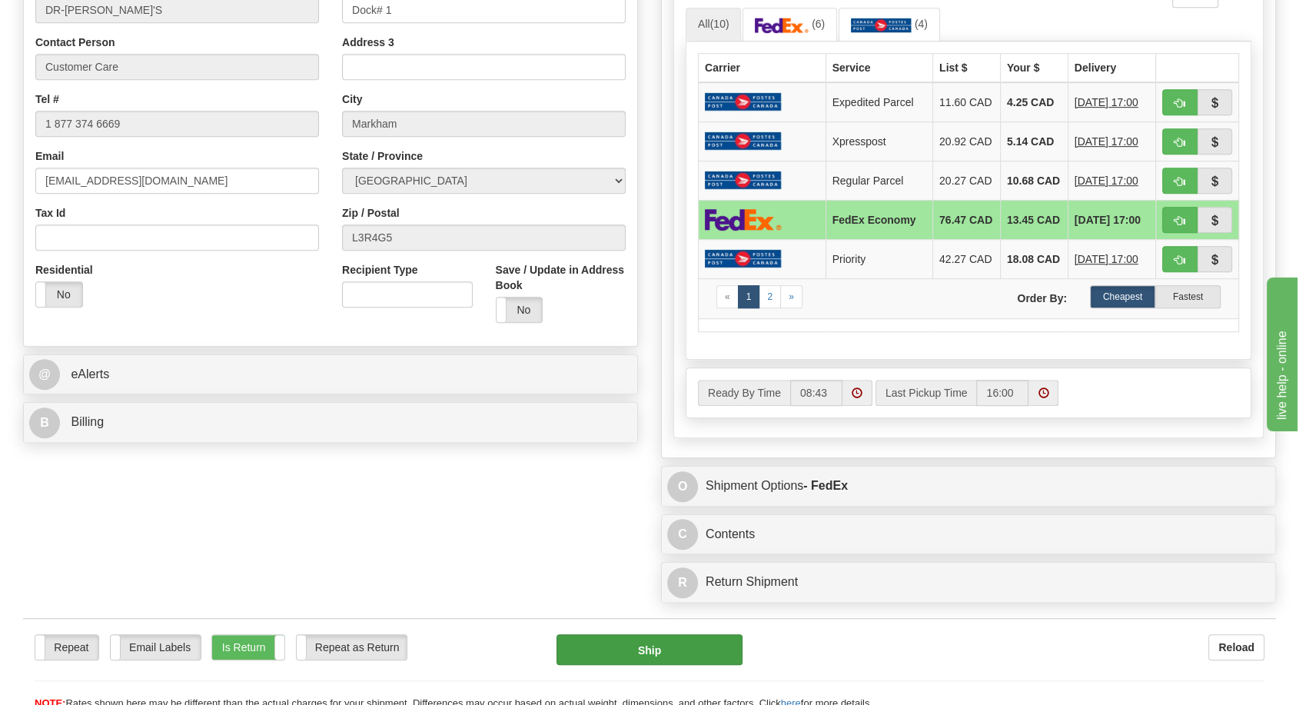
scroll to position [854, 0]
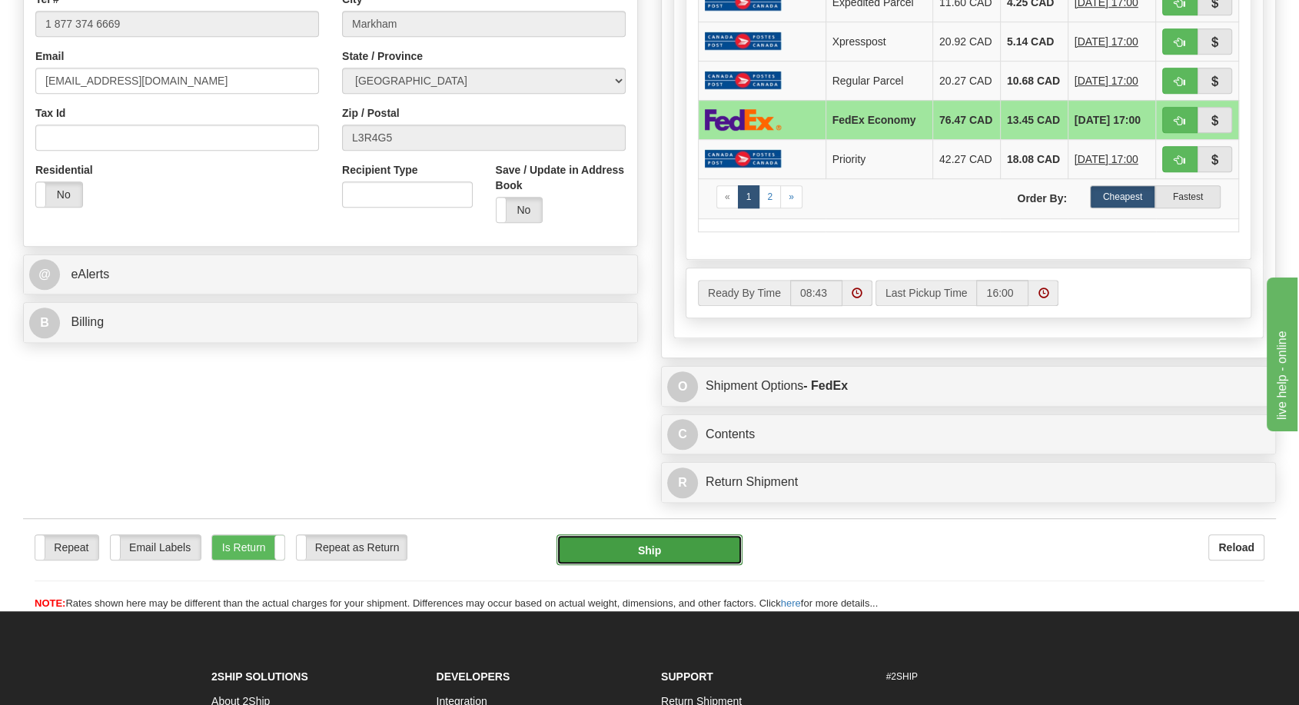
click at [646, 565] on button "Ship" at bounding box center [650, 549] width 186 height 31
type input "20"
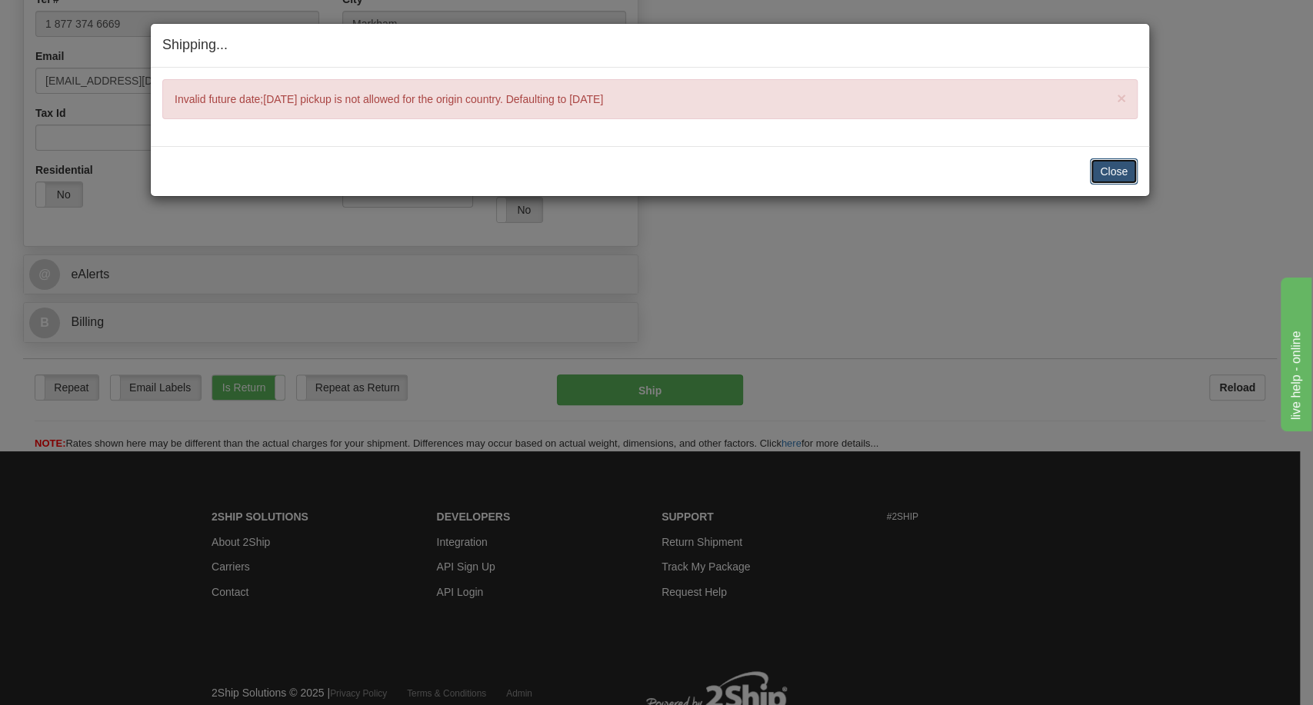
click at [1108, 166] on button "Close" at bounding box center [1114, 171] width 48 height 26
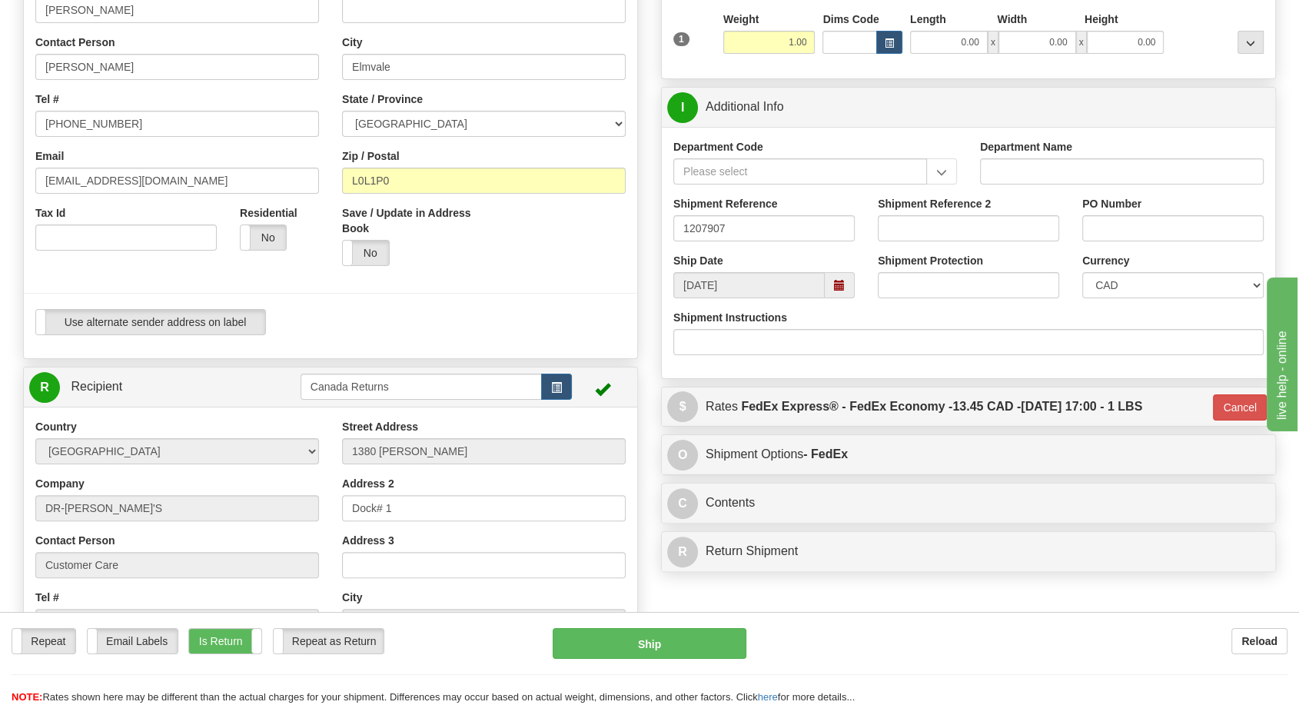
scroll to position [85, 0]
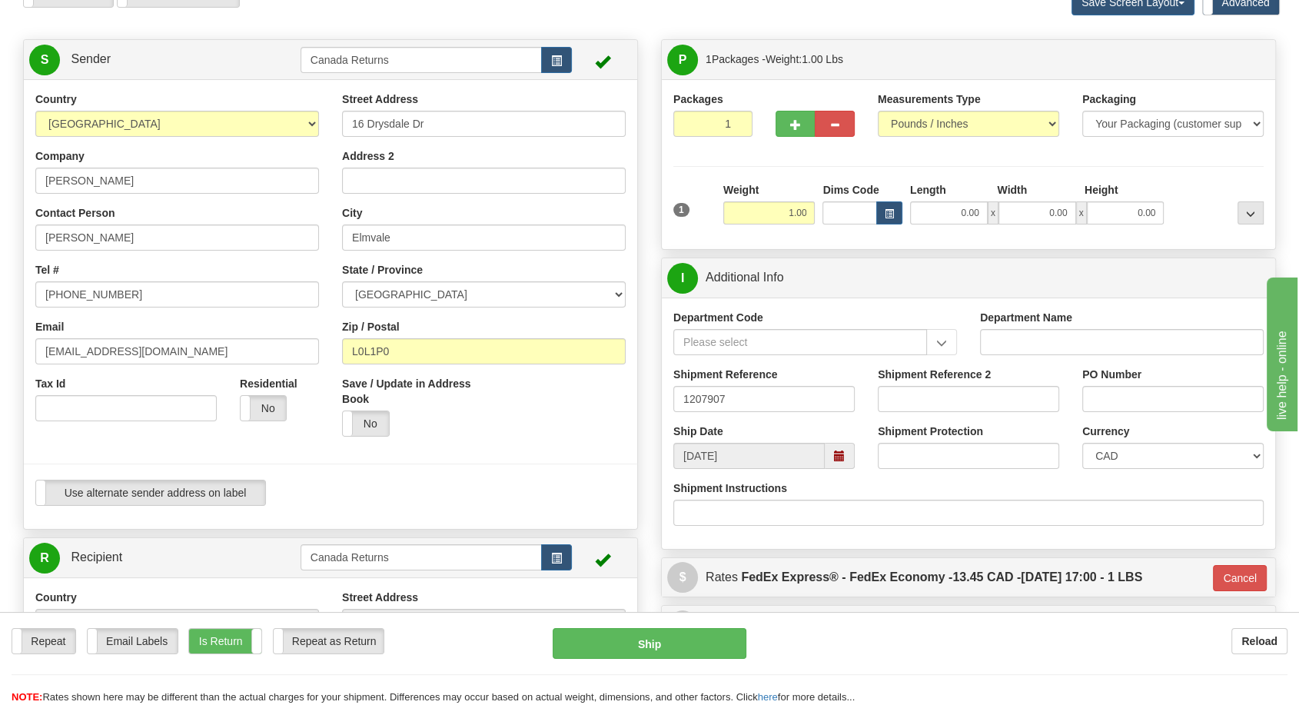
click at [843, 456] on span at bounding box center [839, 456] width 11 height 11
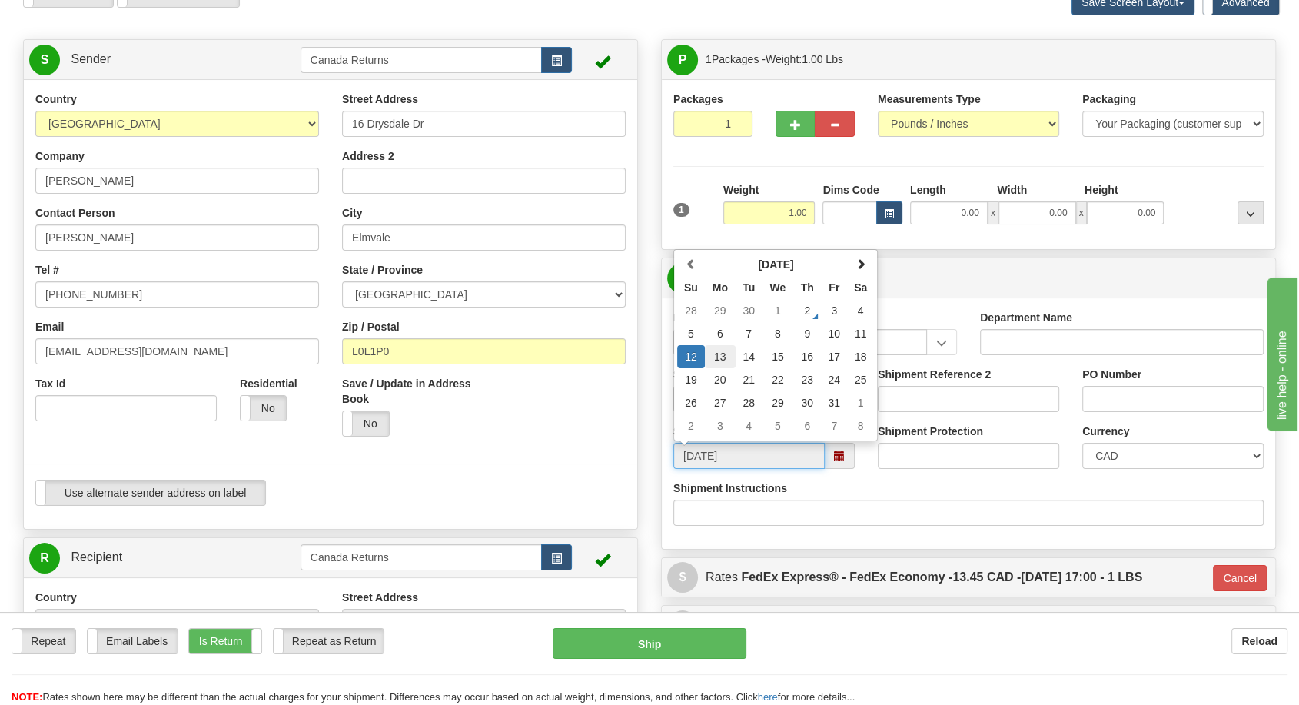
click at [722, 356] on td "13" at bounding box center [720, 356] width 31 height 23
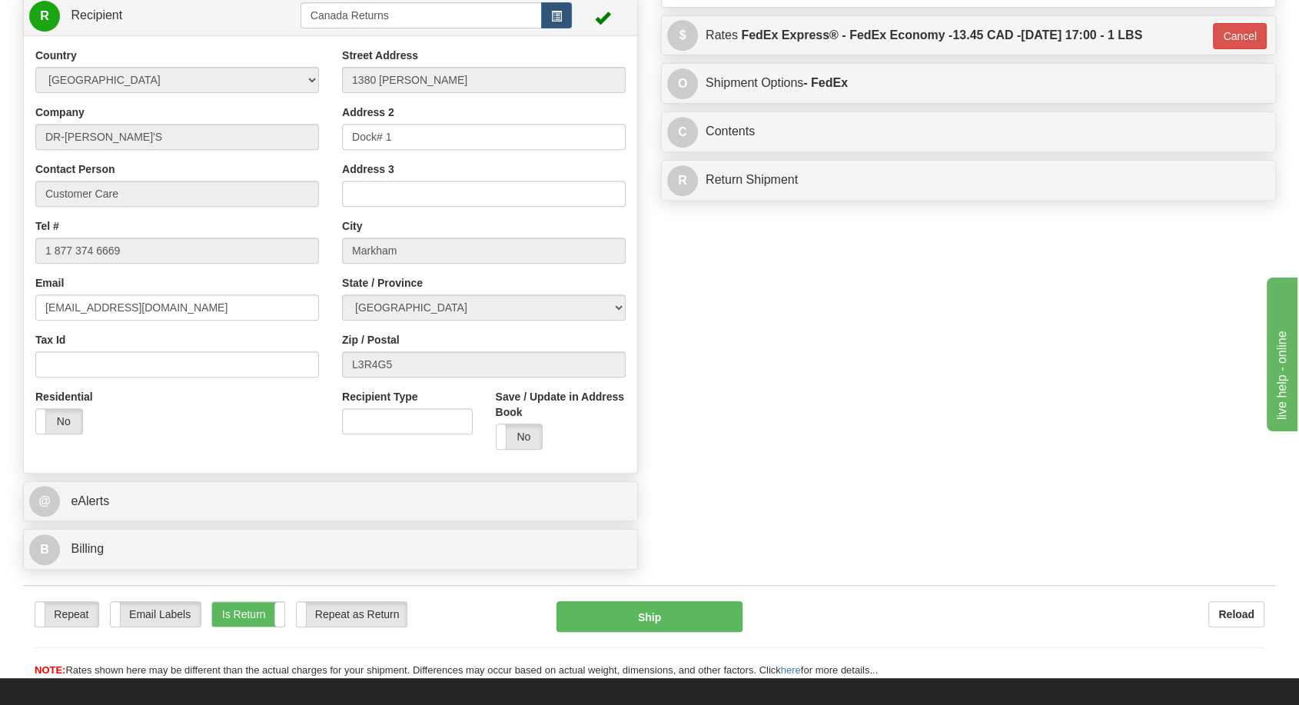
scroll to position [512, 0]
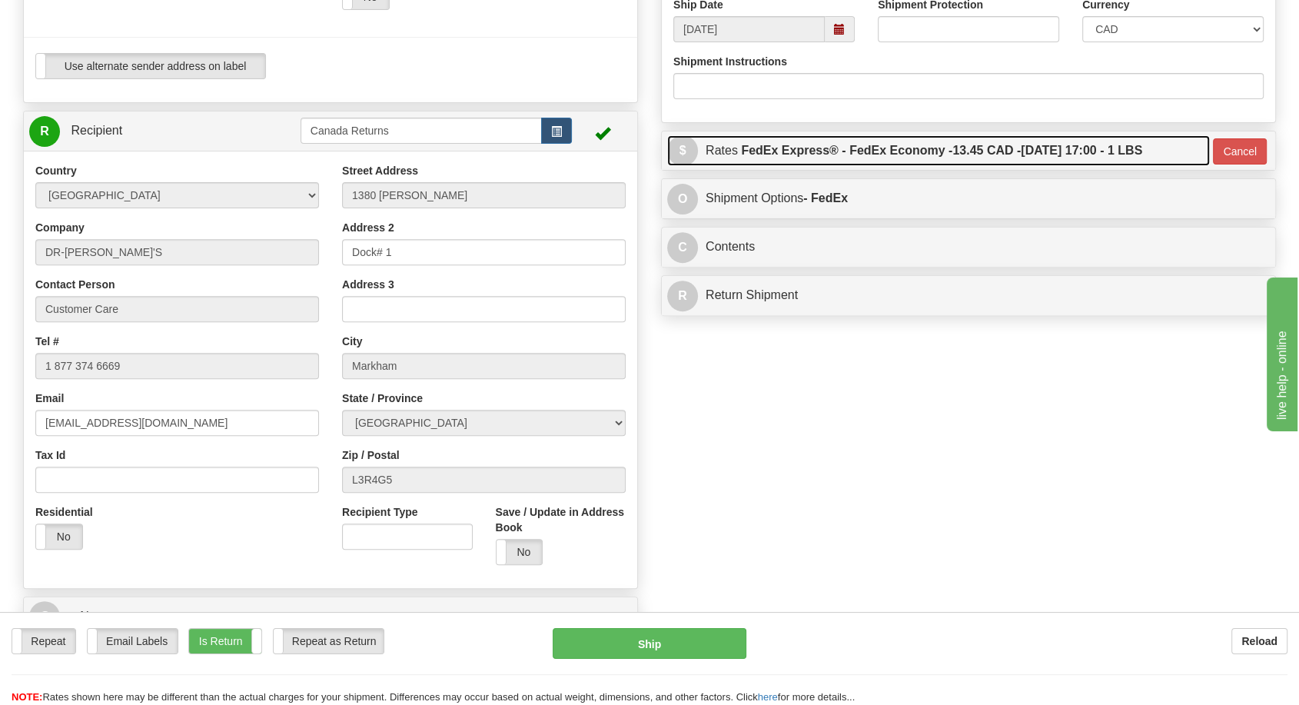
click at [742, 151] on label "FedEx Express® - FedEx Economy - 13.45 CAD - [DATE] 17:00 - 1 LBS" at bounding box center [941, 150] width 401 height 31
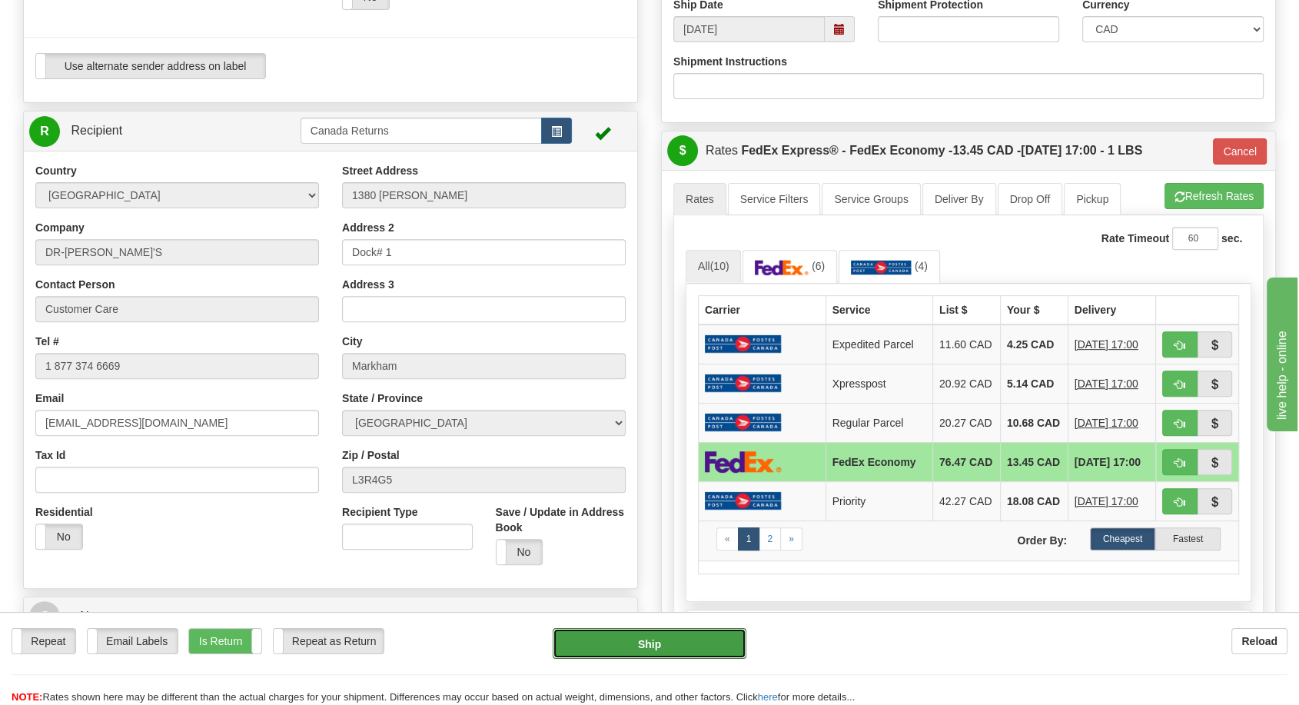
click at [618, 644] on button "Ship" at bounding box center [650, 643] width 194 height 31
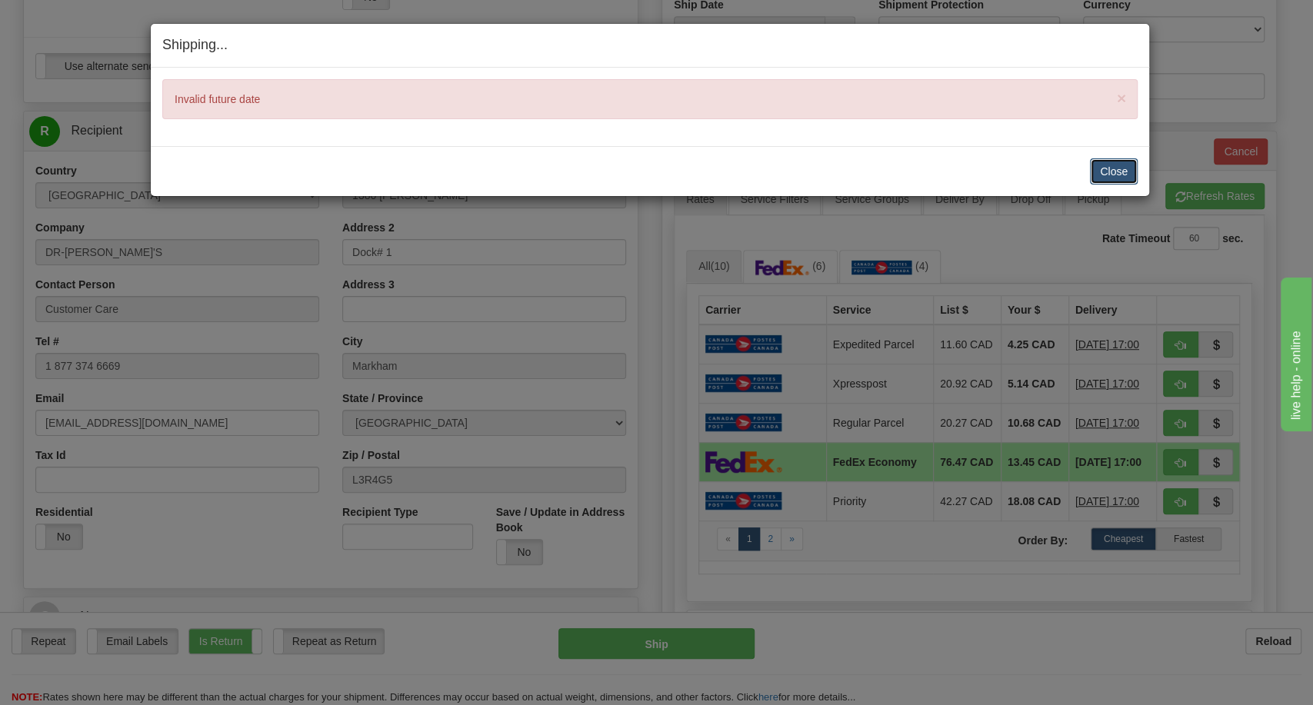
click at [1109, 170] on button "Close" at bounding box center [1114, 171] width 48 height 26
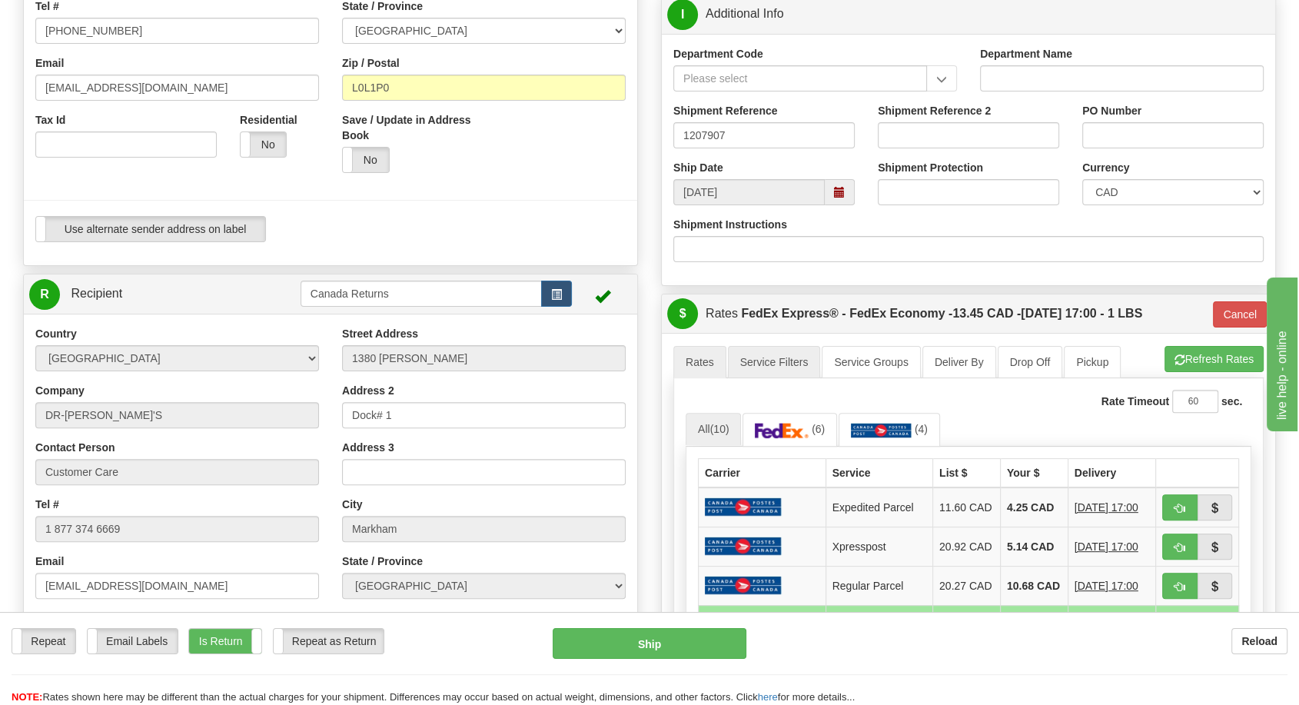
scroll to position [341, 0]
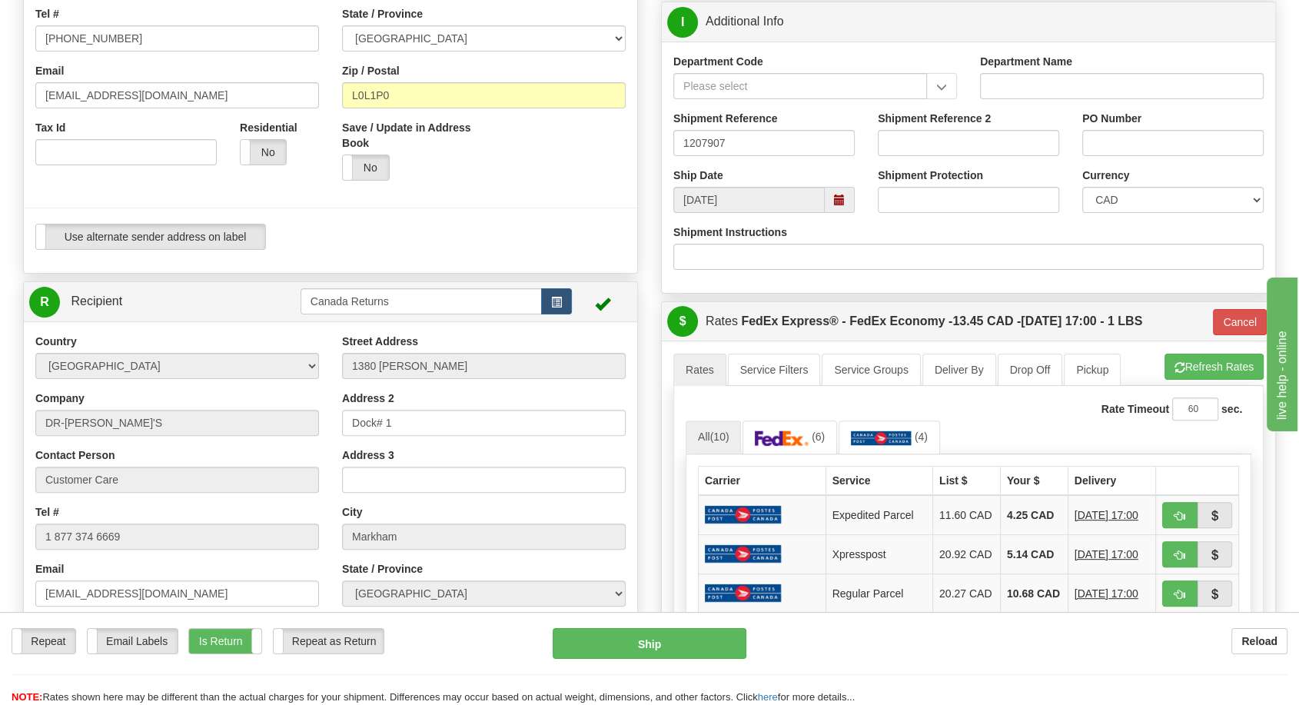
click at [830, 199] on span at bounding box center [840, 200] width 30 height 26
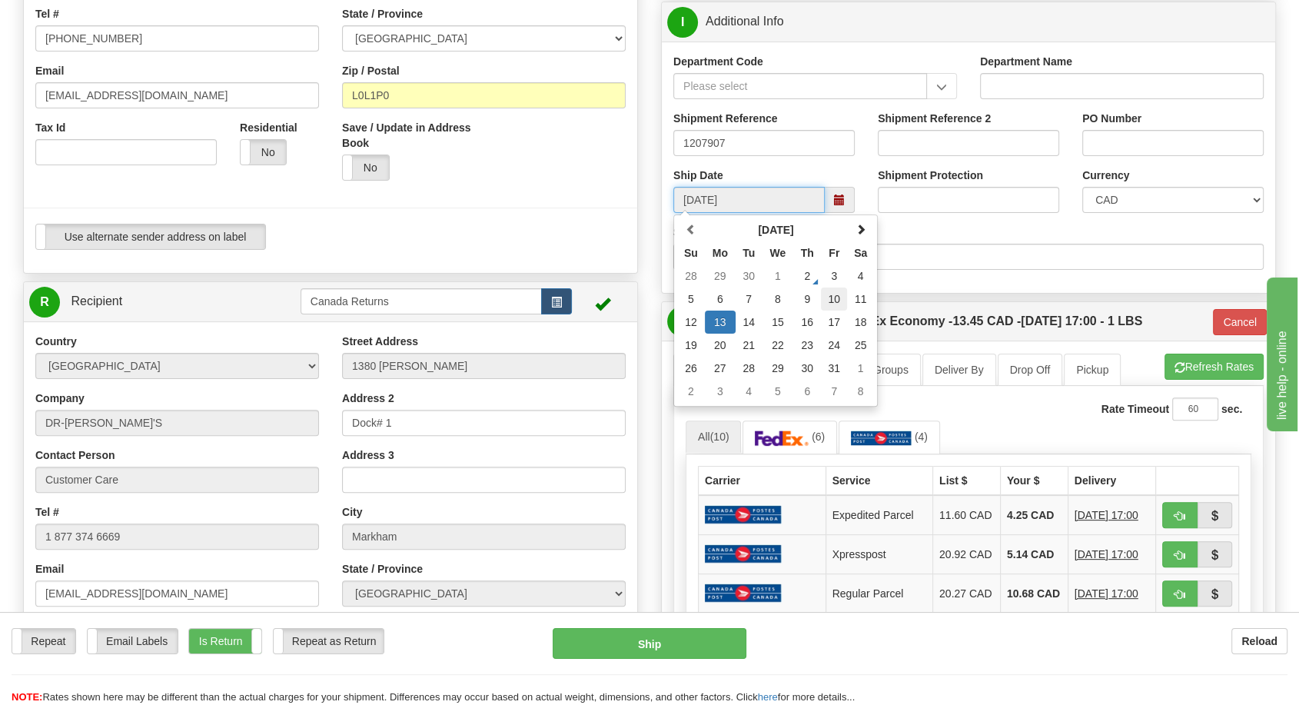
click at [844, 295] on td "10" at bounding box center [834, 299] width 26 height 23
type input "[DATE]"
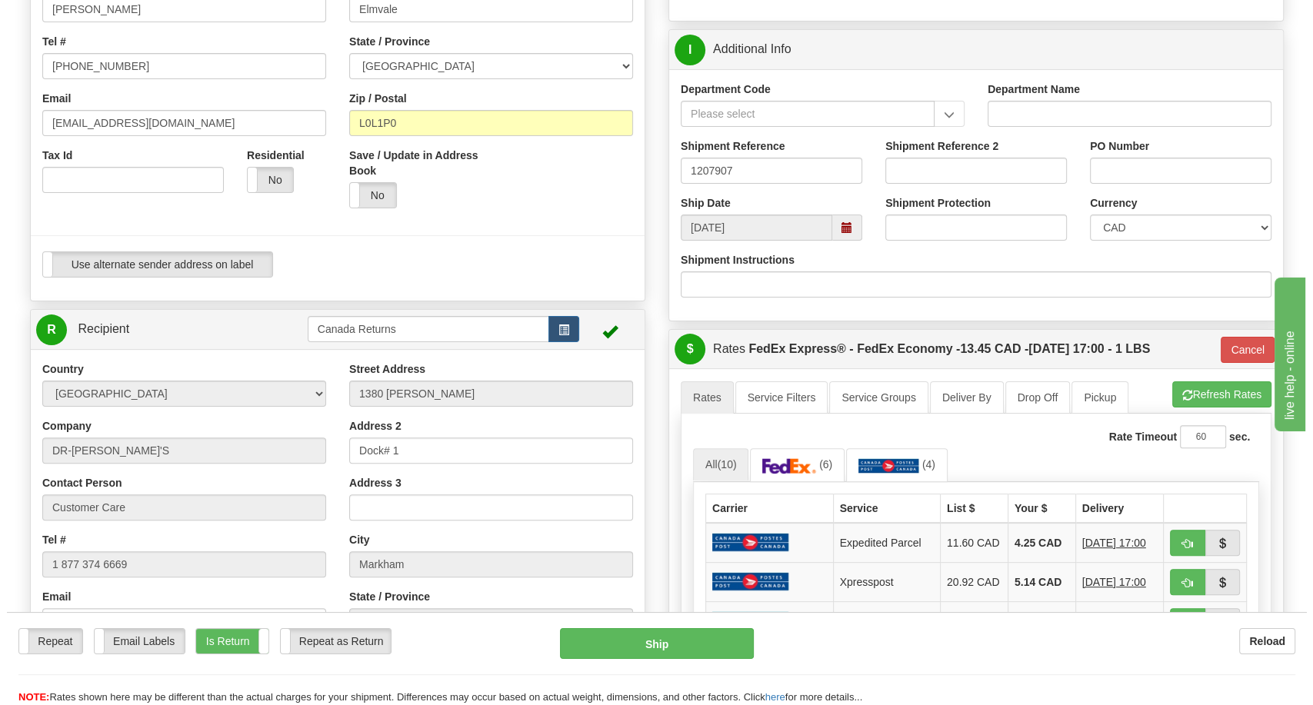
scroll to position [512, 0]
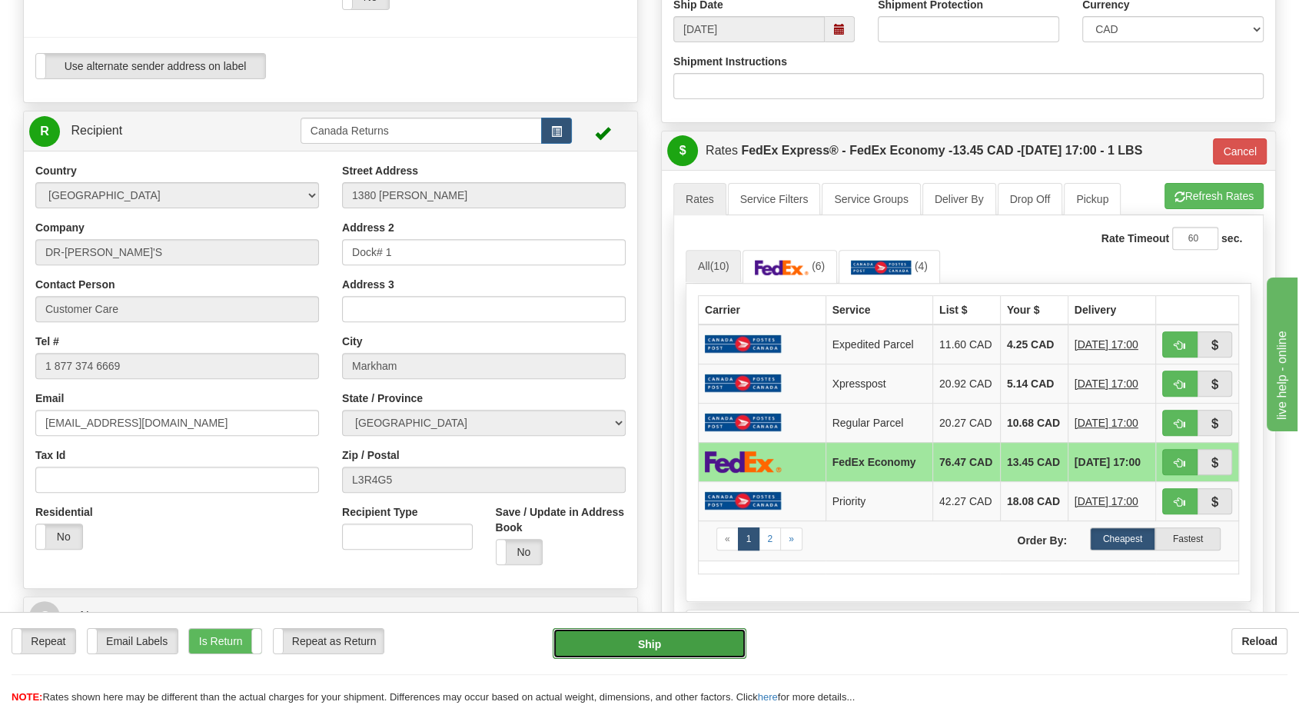
click at [582, 641] on button "Ship" at bounding box center [650, 643] width 194 height 31
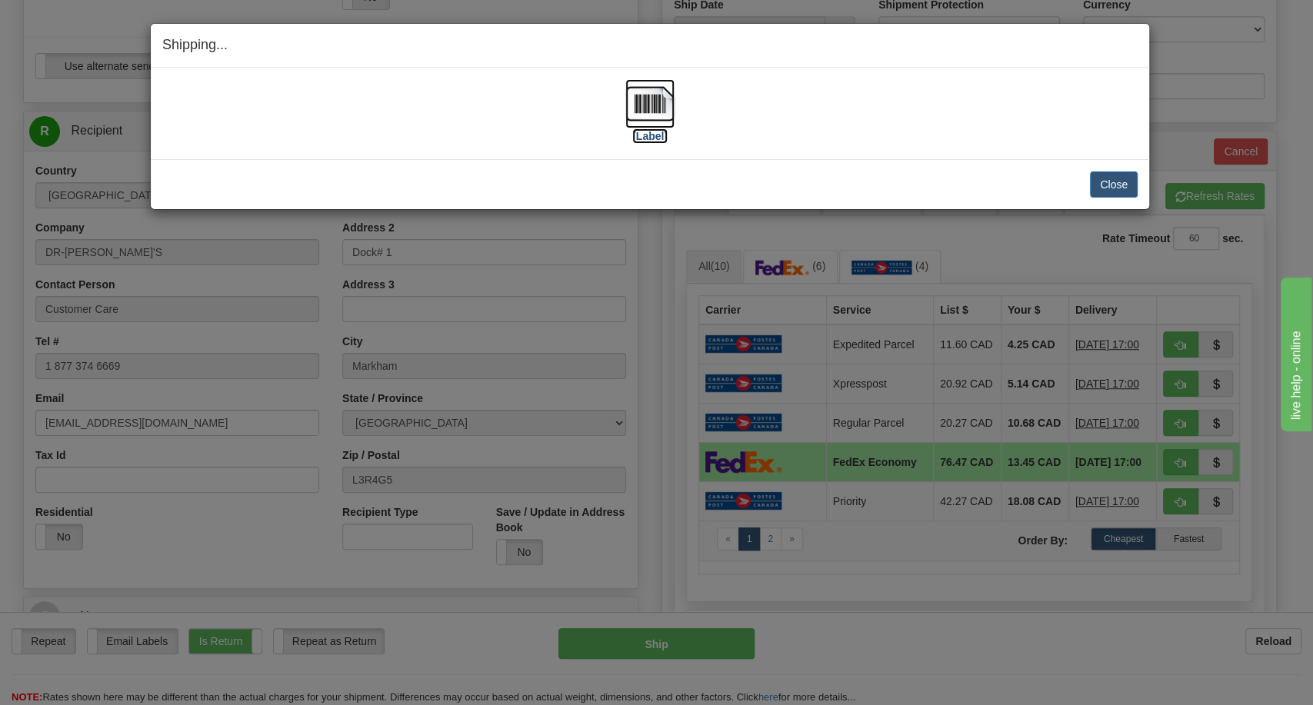
click at [657, 136] on label "[Label]" at bounding box center [649, 135] width 35 height 15
